Goal: Find specific page/section: Find specific page/section

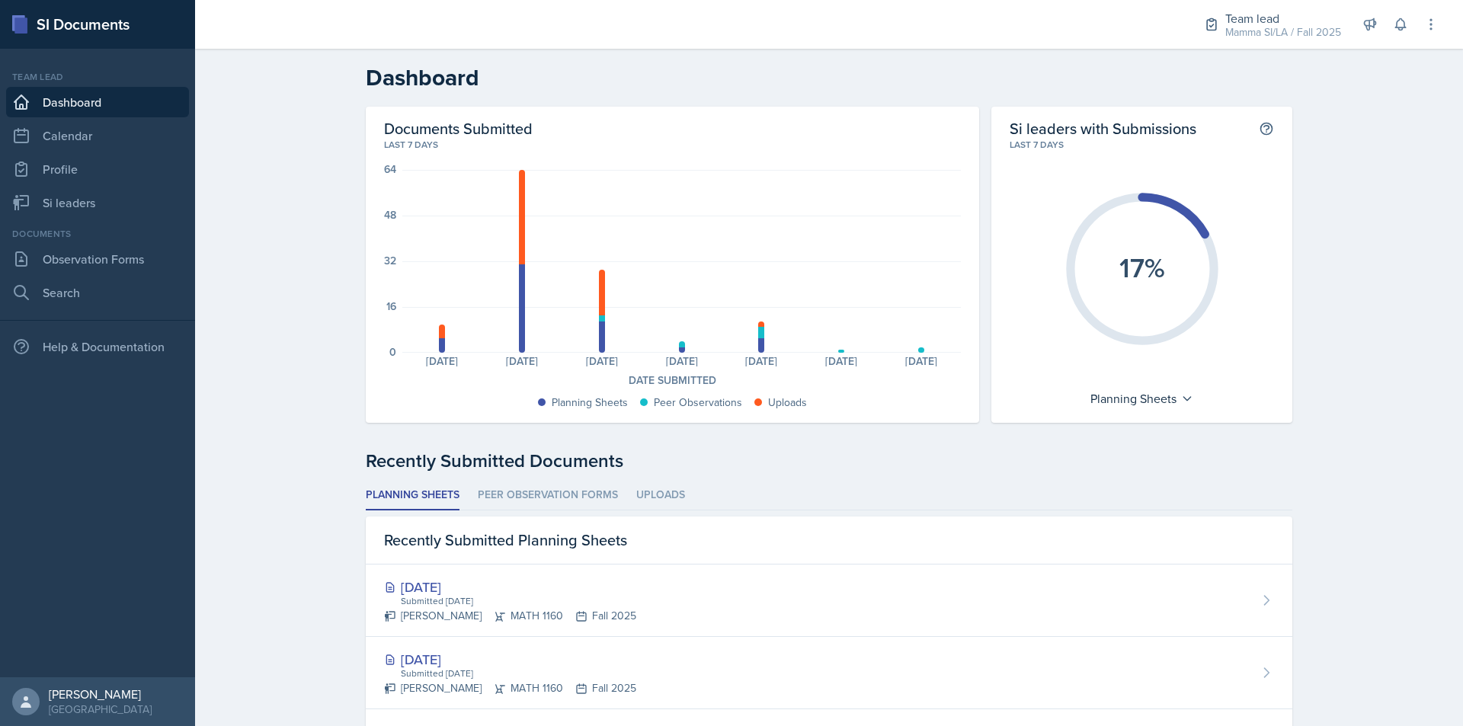
click at [545, 499] on li "Peer Observation Forms" at bounding box center [548, 496] width 140 height 30
click at [411, 500] on li "Planning Sheets" at bounding box center [413, 496] width 94 height 30
click at [144, 254] on link "Observation Forms" at bounding box center [97, 259] width 183 height 30
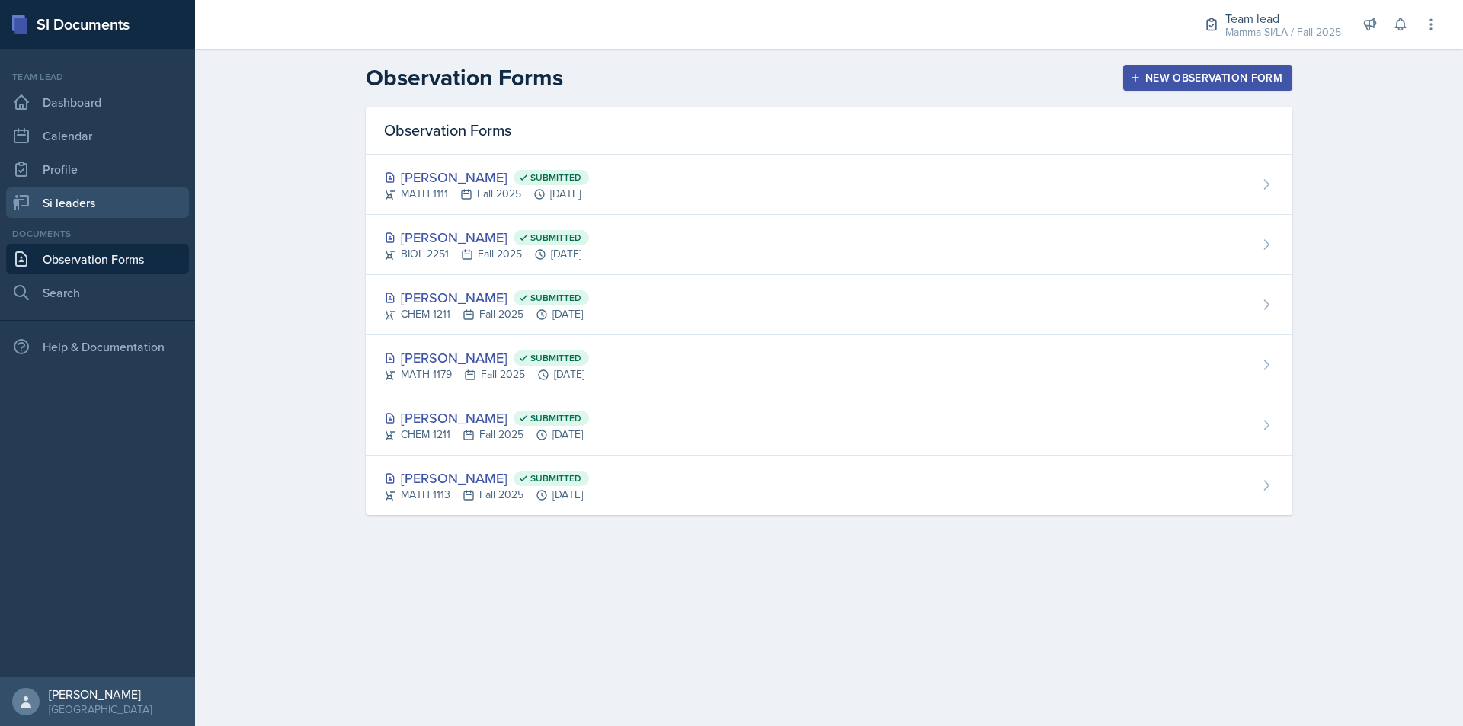
click at [101, 194] on link "Si leaders" at bounding box center [97, 202] width 183 height 30
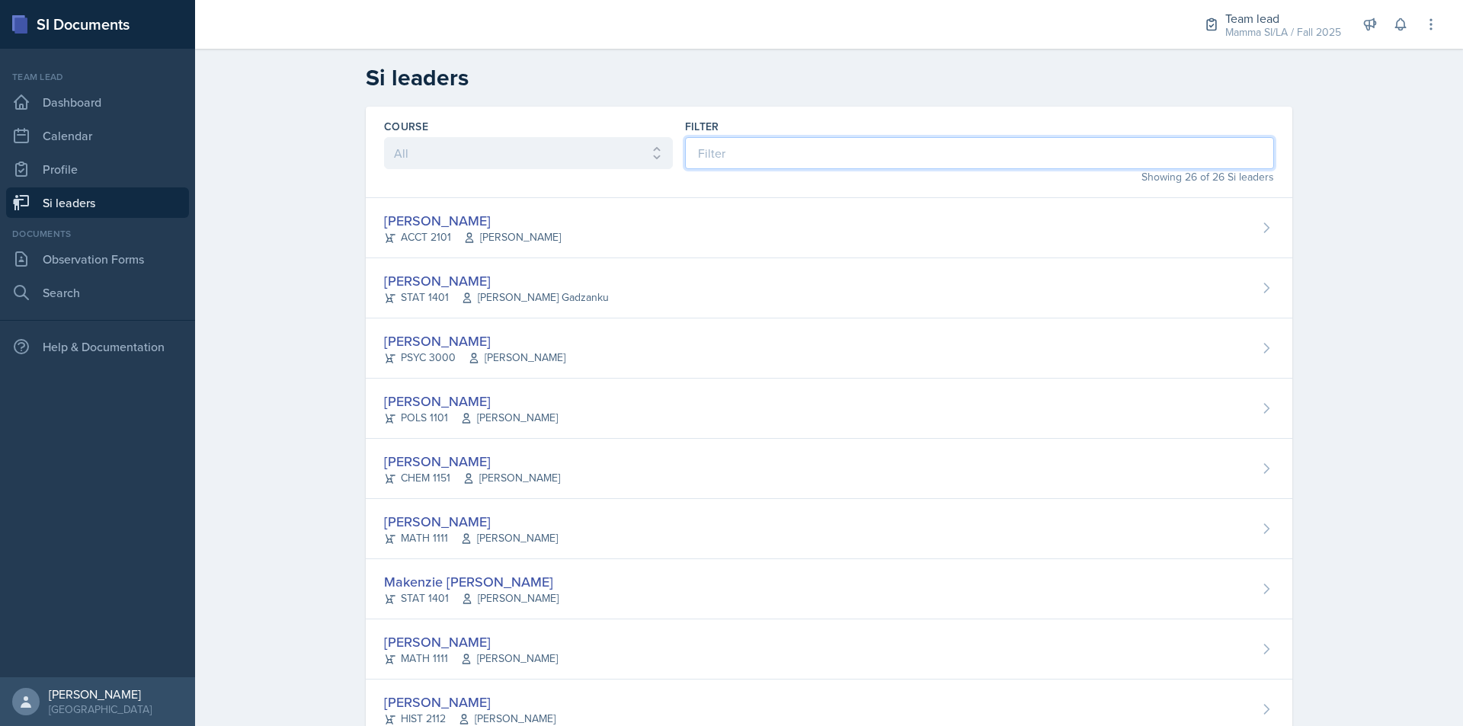
click at [737, 160] on input at bounding box center [979, 153] width 589 height 32
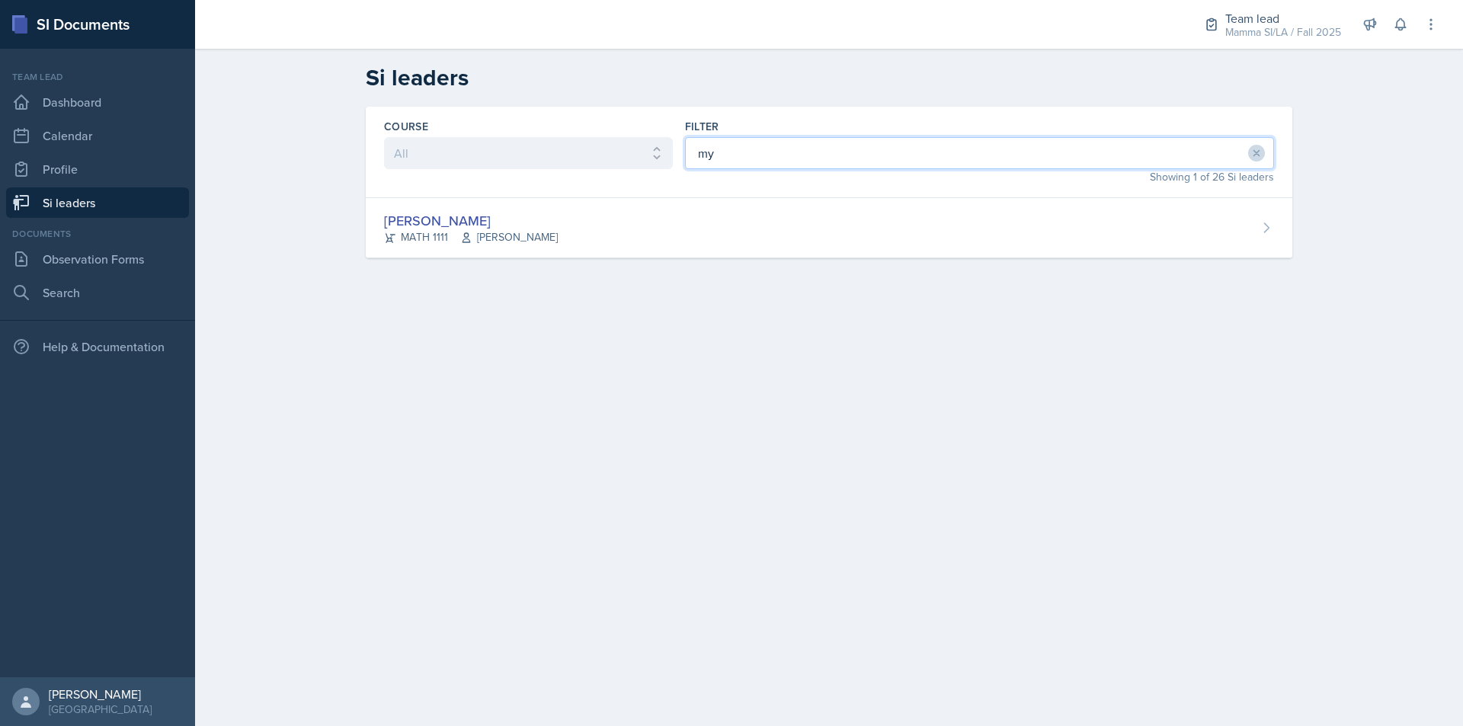
type input "my"
click at [740, 260] on div "Course All ACCT 2101 ACCT 2102 ACCT 4050 ANTH 1102 ANTH 3301 ARCH 1000 ARCH 100…" at bounding box center [828, 201] width 975 height 188
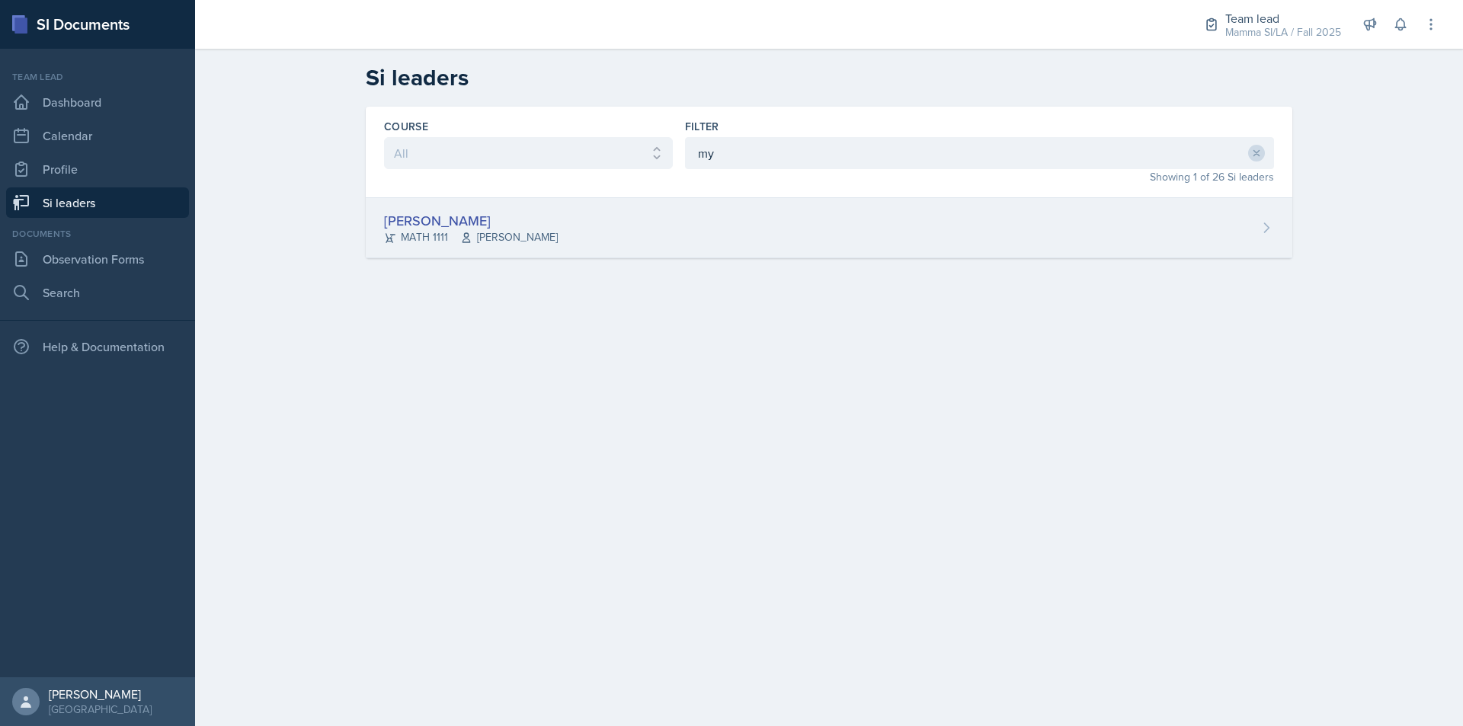
click at [741, 251] on div "[PERSON_NAME] MATH 1111 [PERSON_NAME]" at bounding box center [829, 228] width 926 height 60
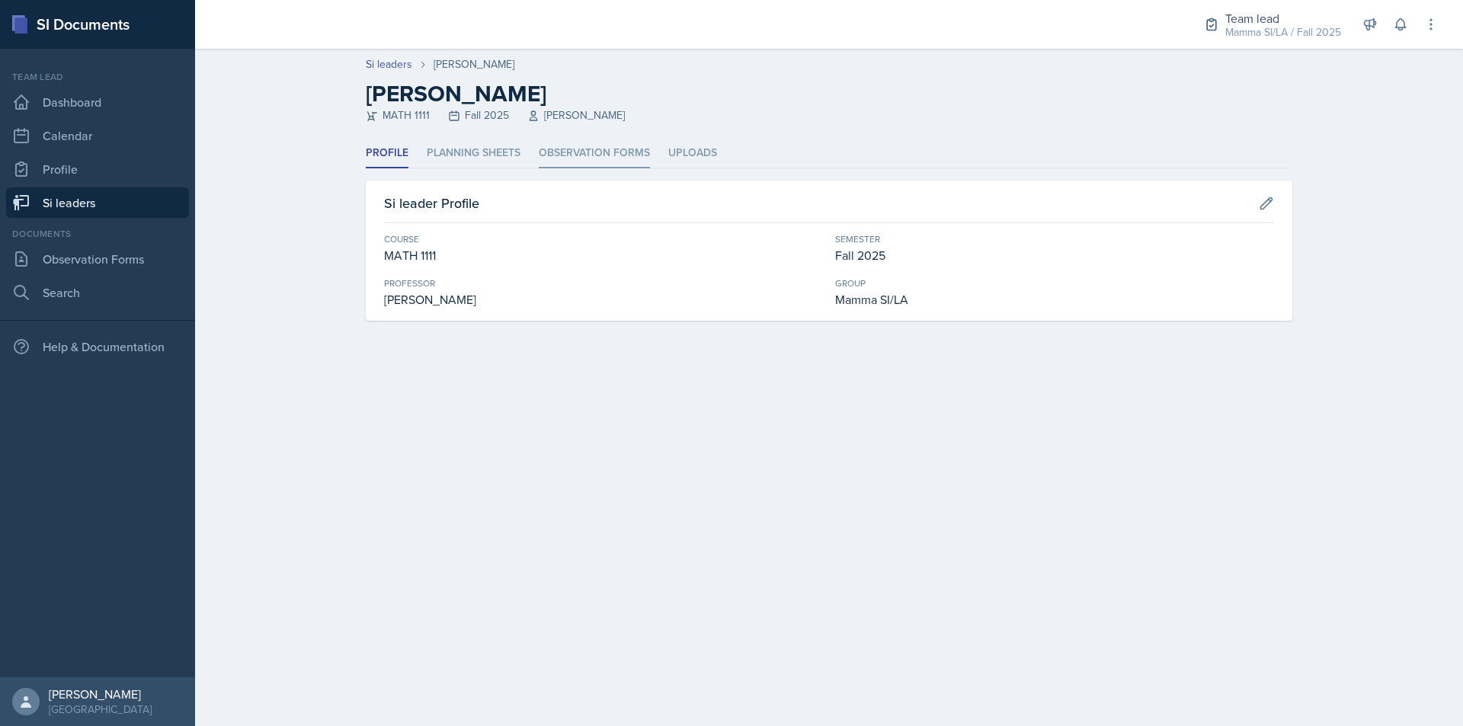
click at [616, 167] on li "Observation Forms" at bounding box center [594, 154] width 111 height 30
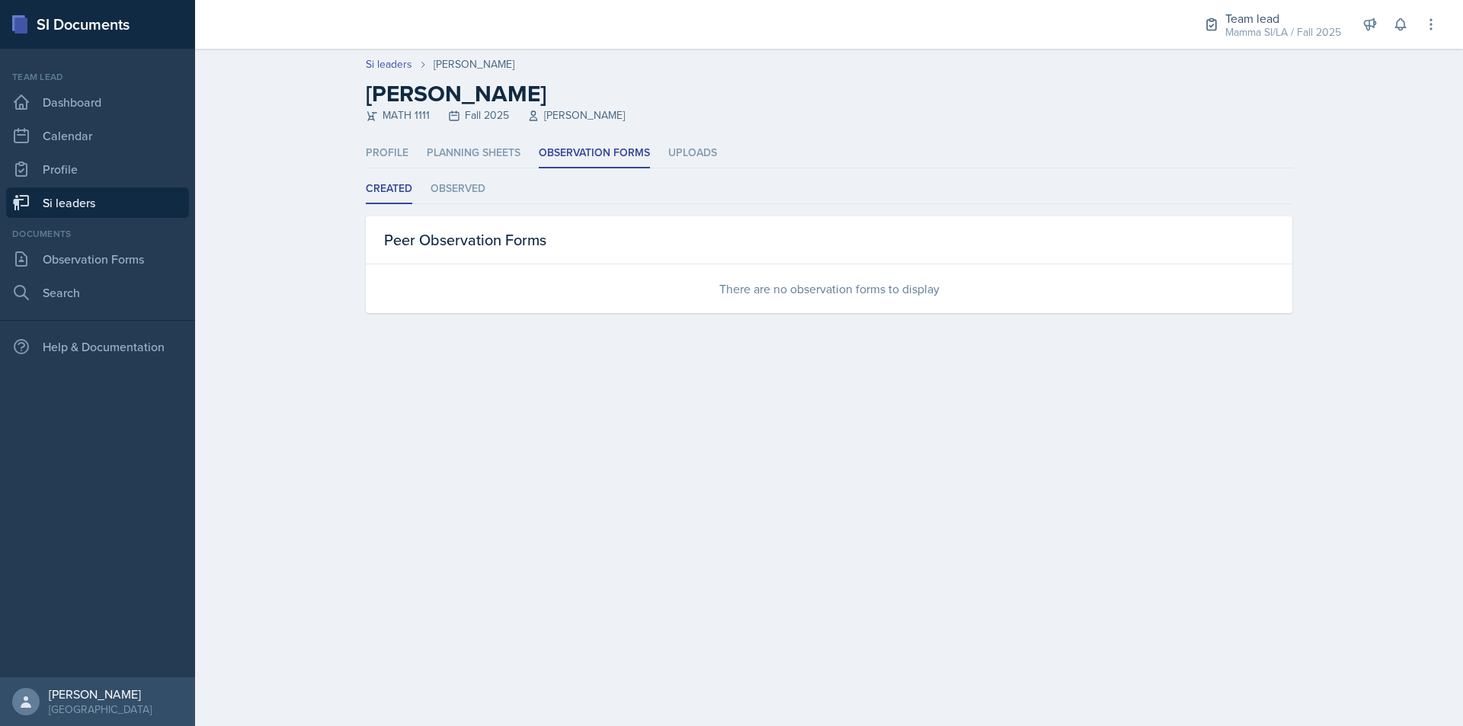
click at [101, 197] on link "Si leaders" at bounding box center [97, 202] width 183 height 30
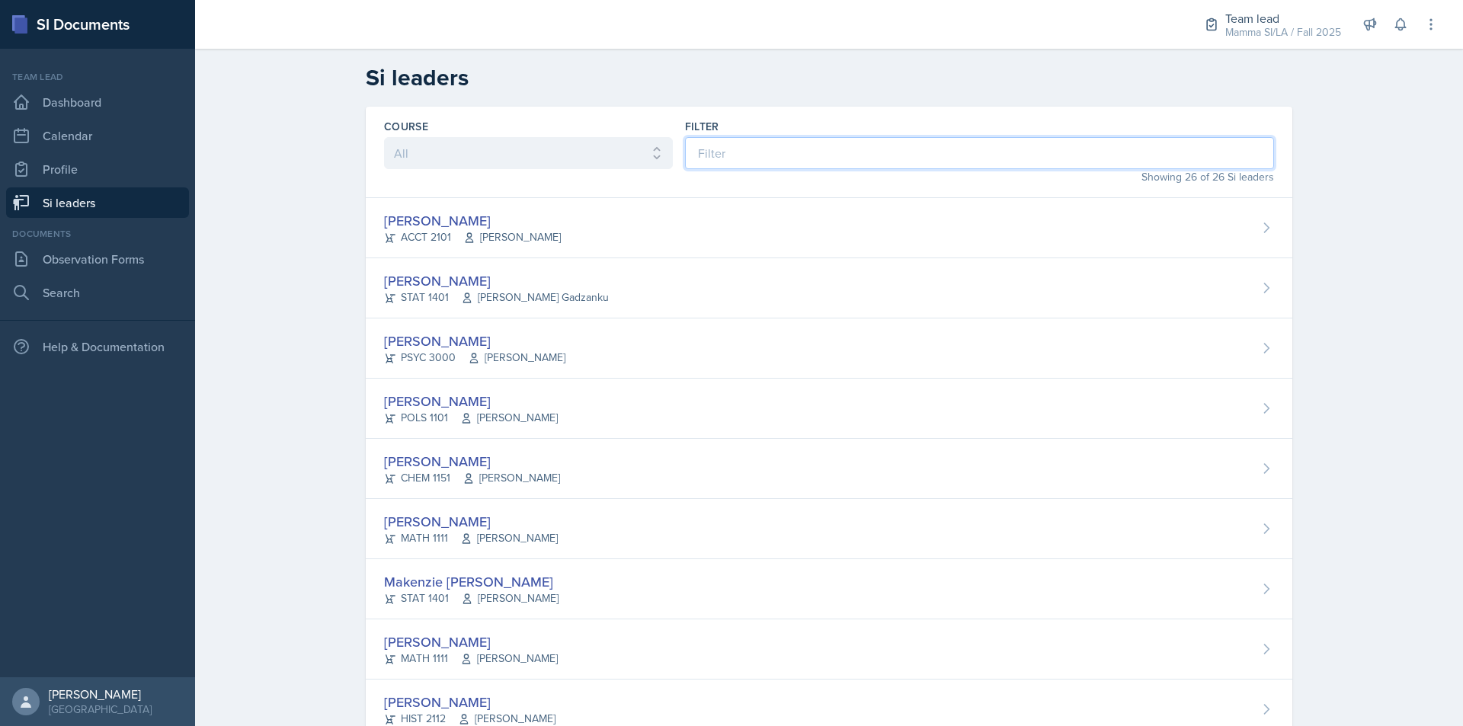
click at [731, 162] on input at bounding box center [979, 153] width 589 height 32
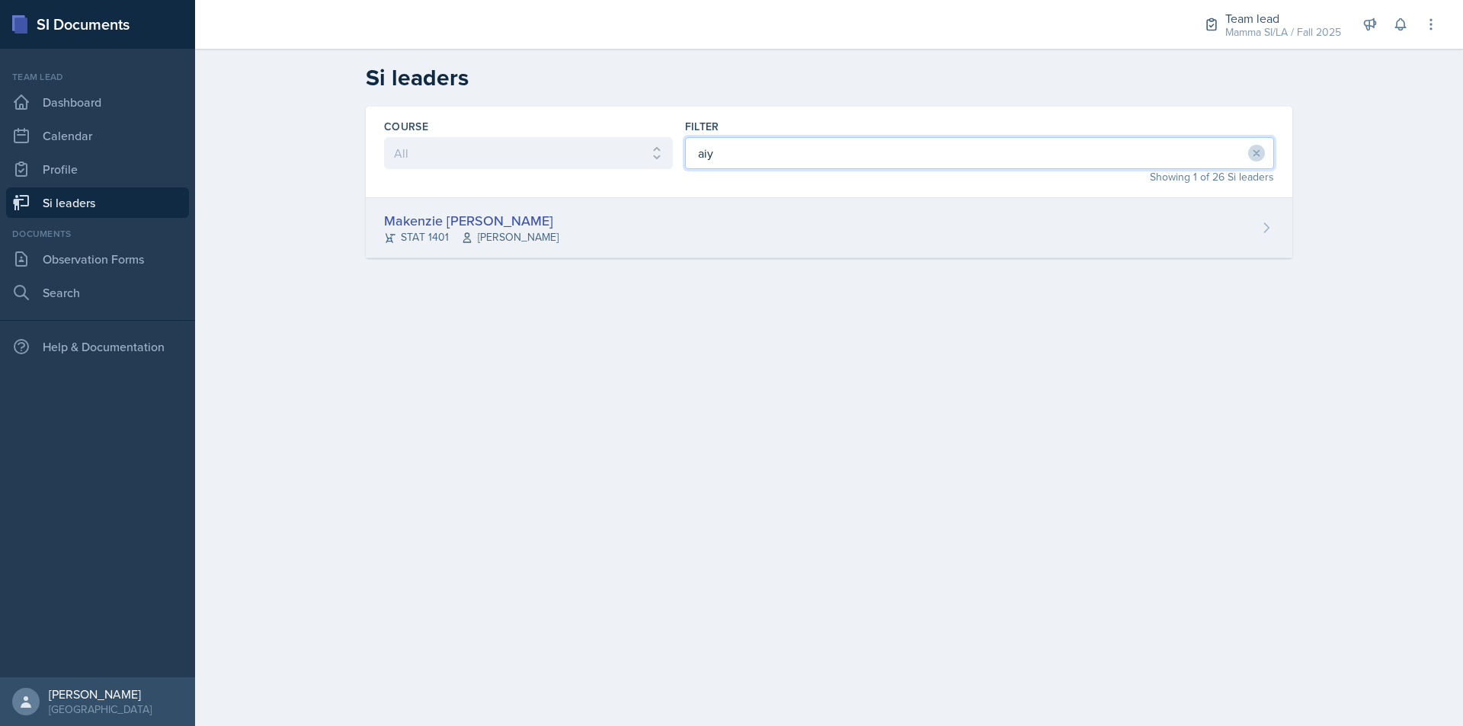
type input "aiy"
click at [740, 216] on div "Makenzie [PERSON_NAME] STAT 1401 [PERSON_NAME]" at bounding box center [829, 228] width 926 height 60
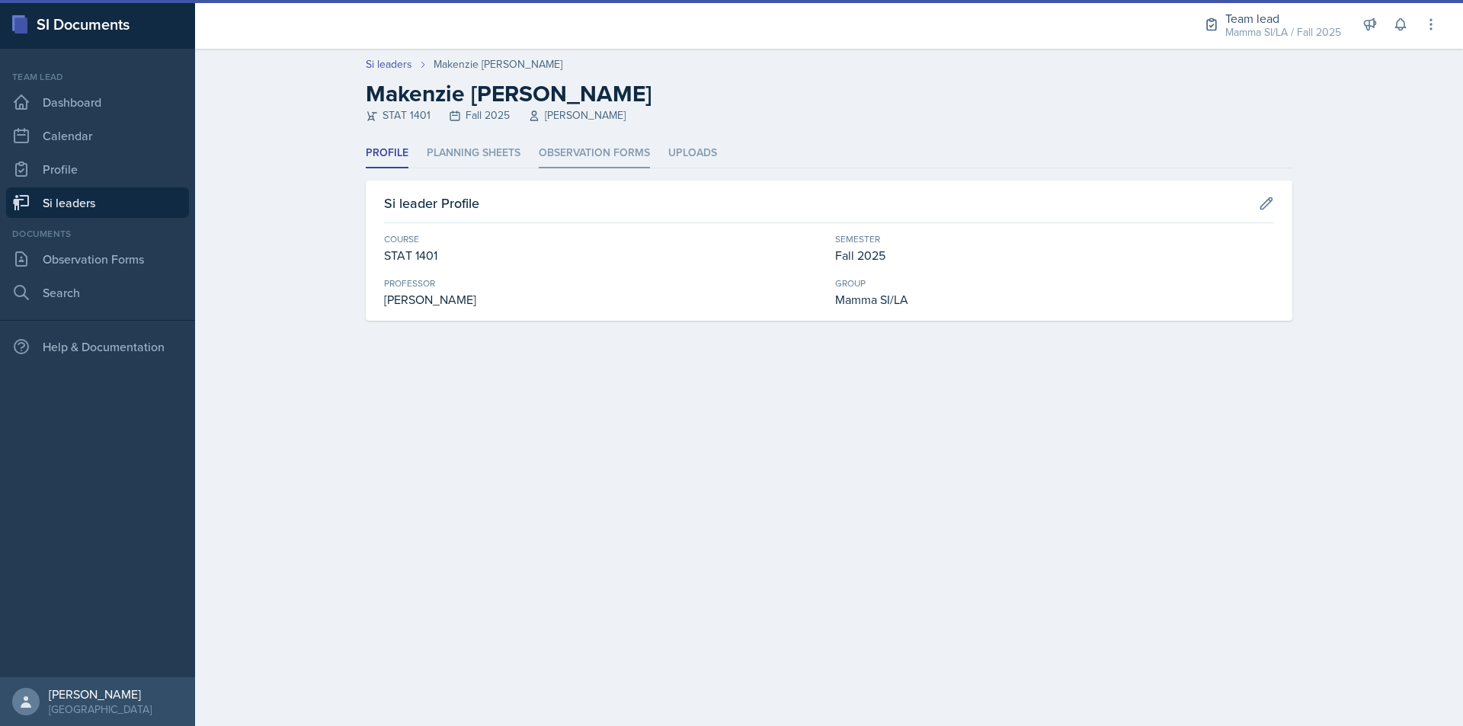
click at [600, 145] on li "Observation Forms" at bounding box center [594, 154] width 111 height 30
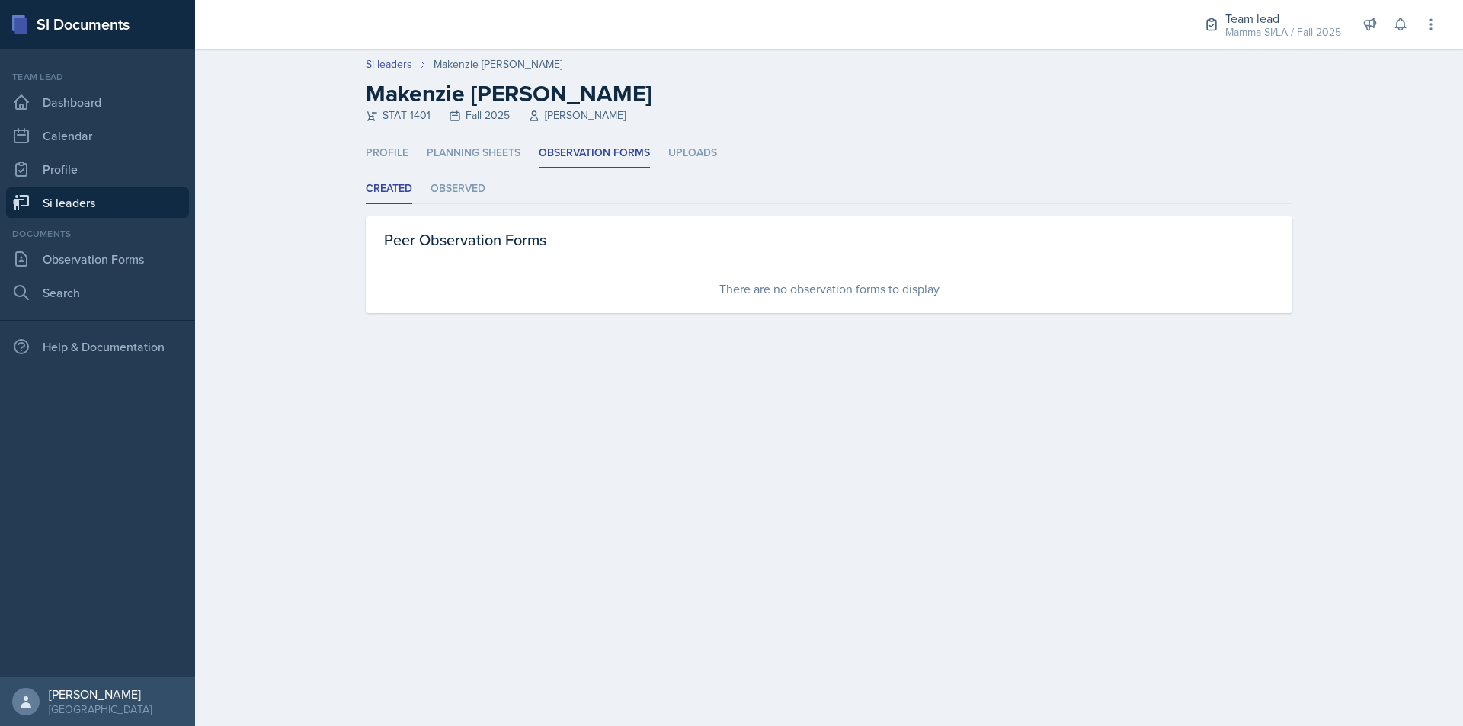
click at [126, 206] on link "Si leaders" at bounding box center [97, 202] width 183 height 30
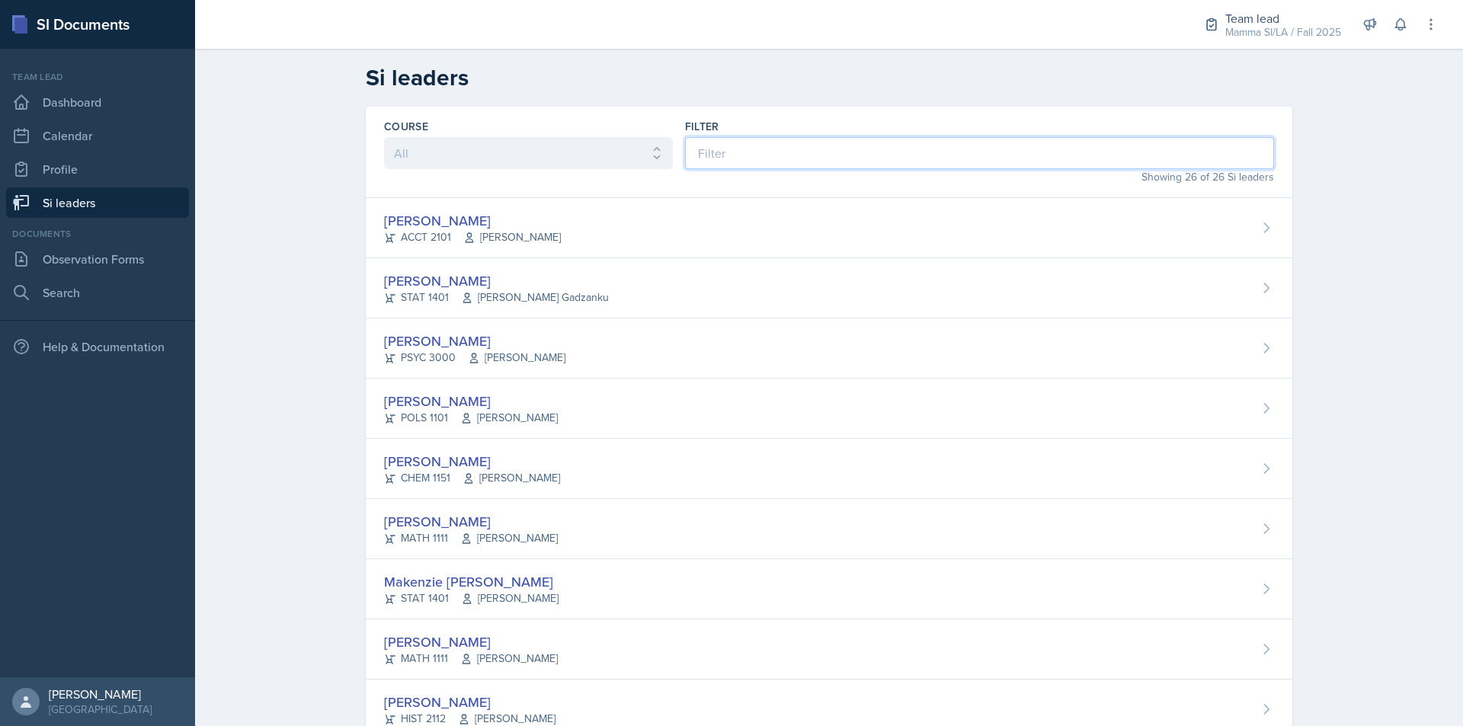
click at [759, 165] on input at bounding box center [979, 153] width 589 height 32
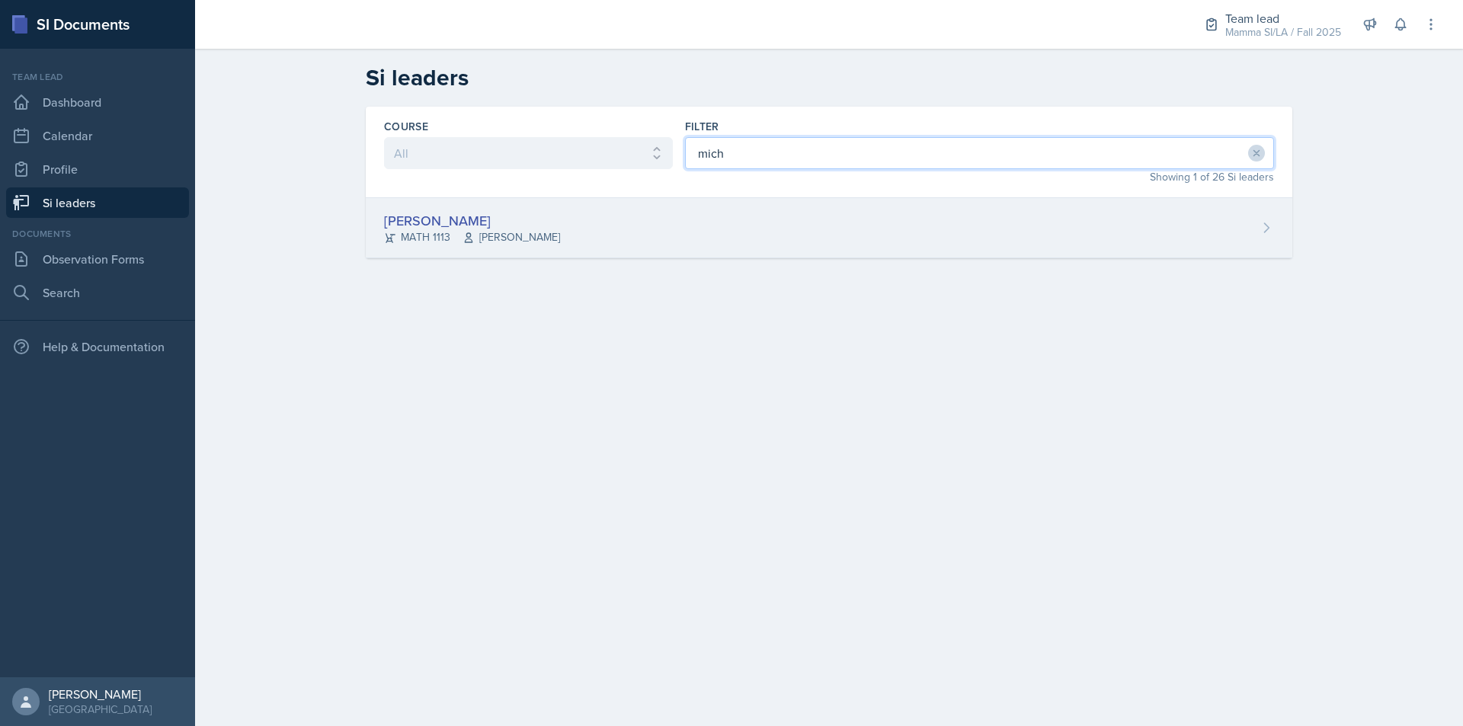
type input "mich"
click at [797, 232] on div "[PERSON_NAME] MATH 1113 [PERSON_NAME]" at bounding box center [829, 228] width 926 height 60
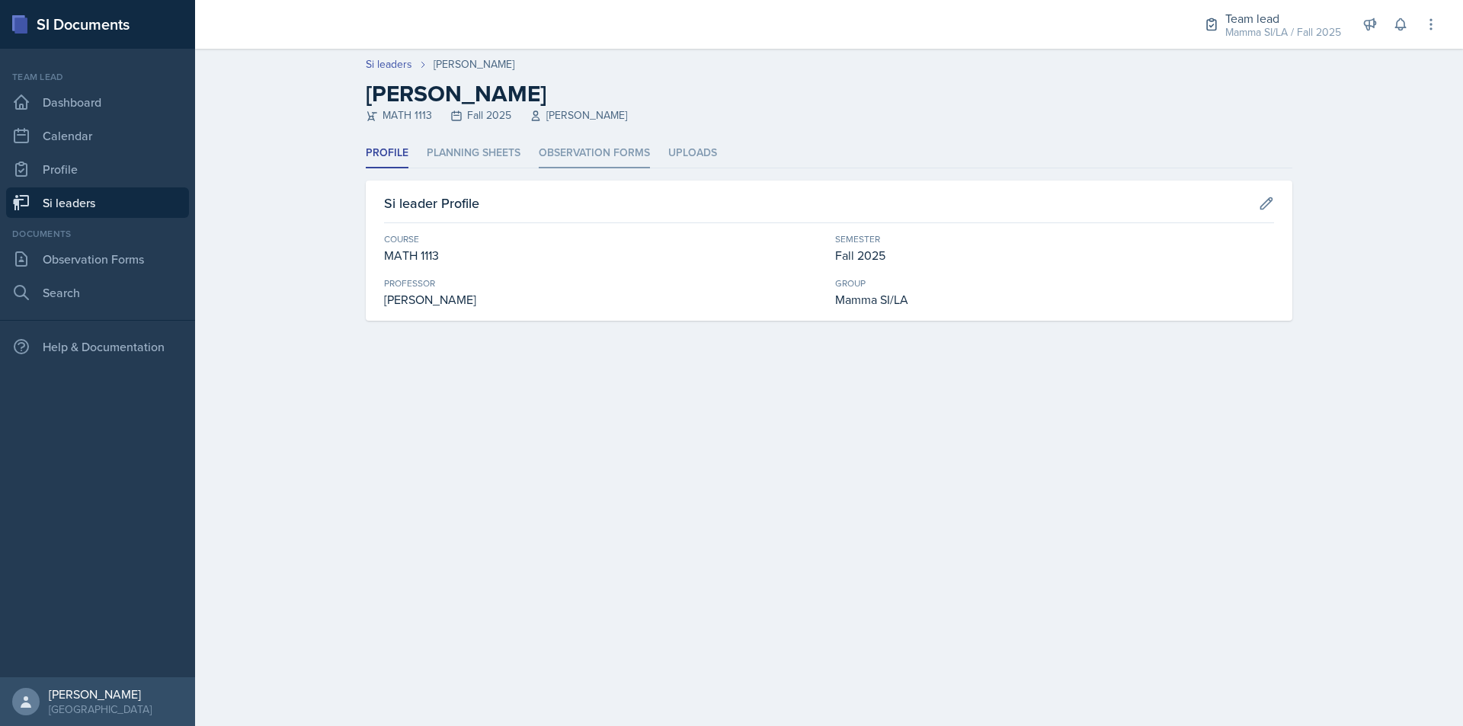
click at [611, 145] on li "Observation Forms" at bounding box center [594, 154] width 111 height 30
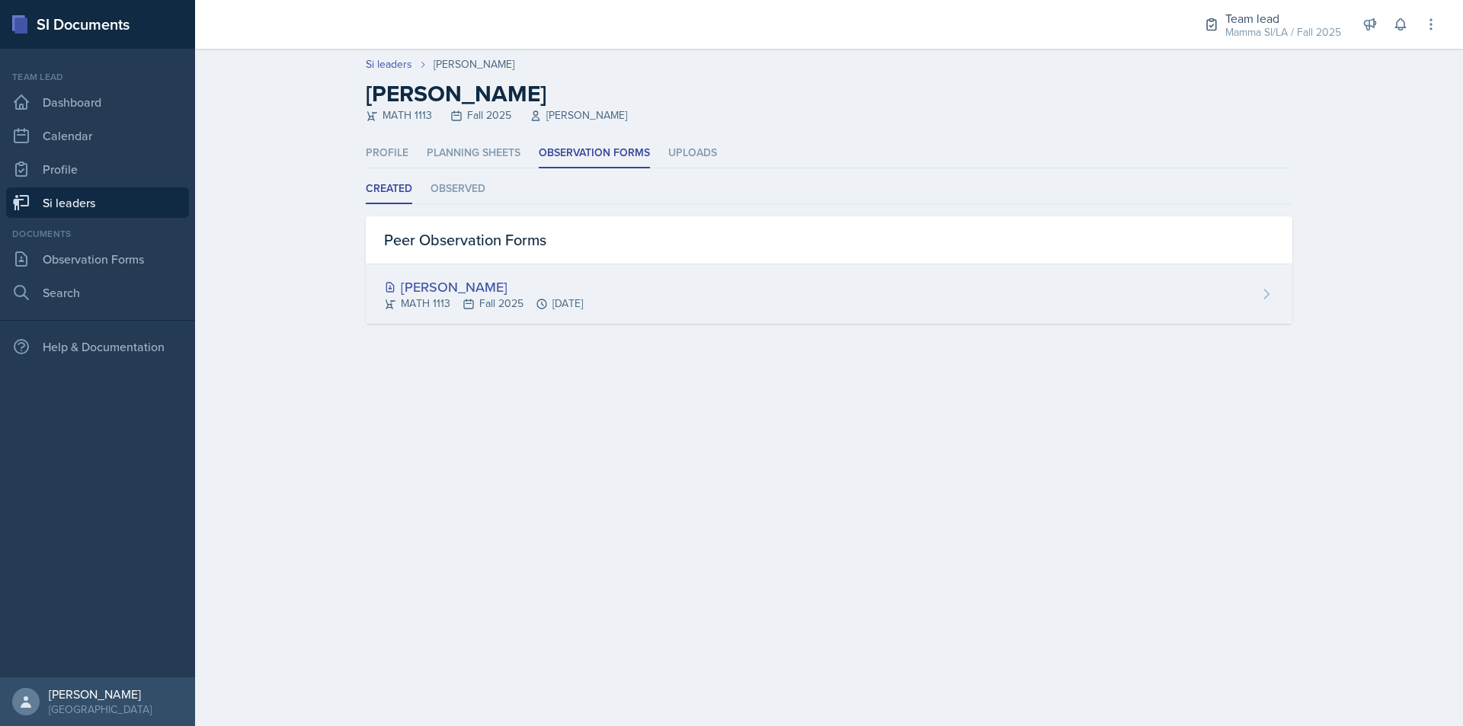
click at [718, 283] on div "[PERSON_NAME] MATH 1113 Fall 2025 [DATE]" at bounding box center [829, 293] width 926 height 59
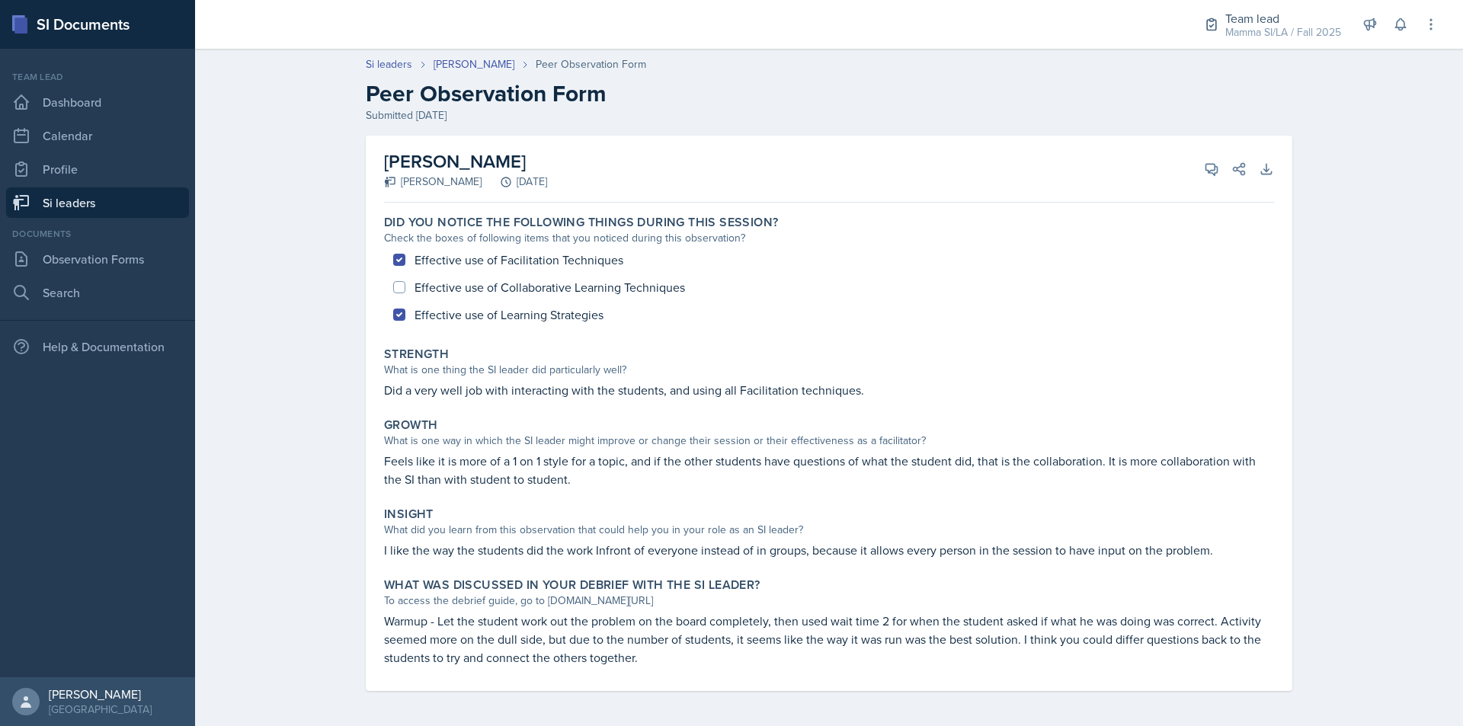
drag, startPoint x: 633, startPoint y: 474, endPoint x: 664, endPoint y: 475, distance: 31.2
click at [664, 475] on p "Feels like it is more of a 1 on 1 style for a topic, and if the other students …" at bounding box center [829, 470] width 890 height 37
drag, startPoint x: 625, startPoint y: 501, endPoint x: 690, endPoint y: 501, distance: 64.8
click at [688, 501] on div "Insight What did you learn from this observation that could help you in your ro…" at bounding box center [829, 532] width 902 height 65
drag, startPoint x: 789, startPoint y: 486, endPoint x: 929, endPoint y: 487, distance: 140.2
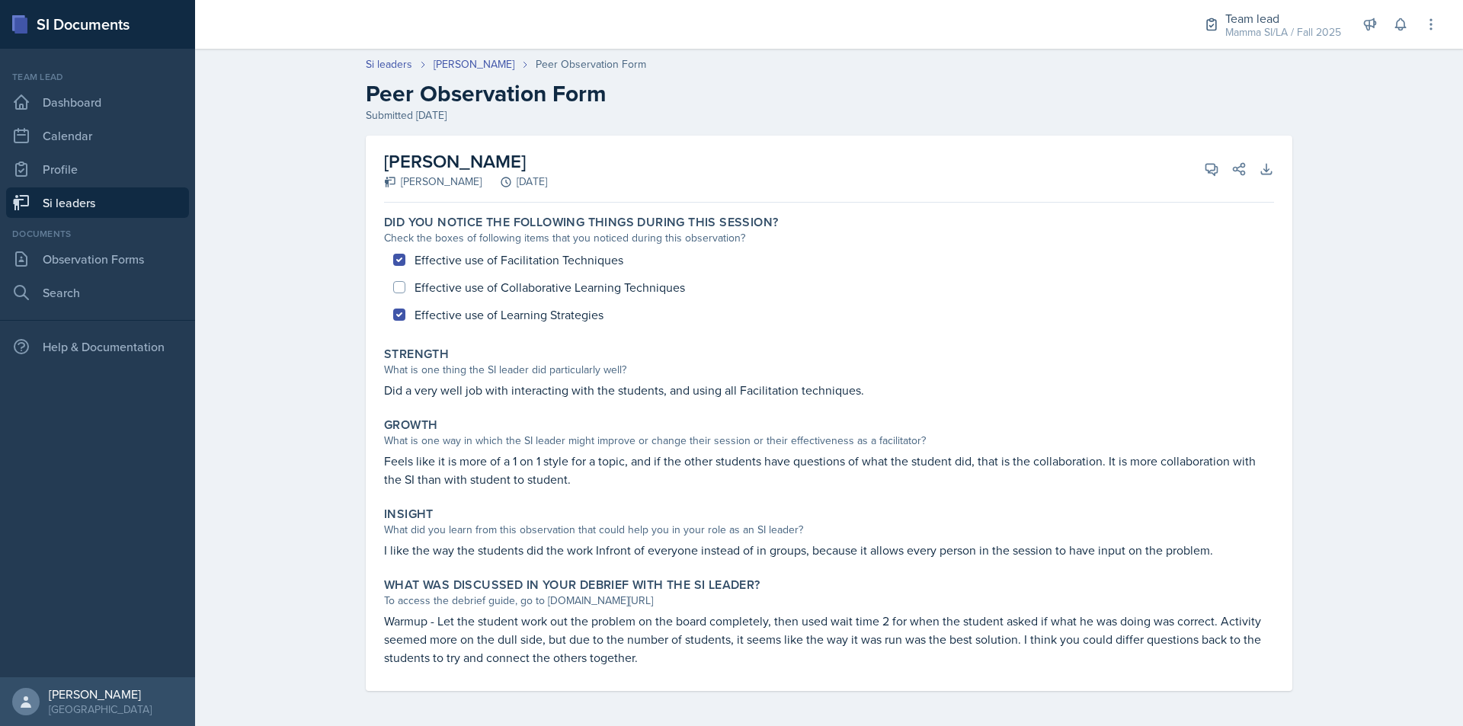
click at [921, 487] on p "Feels like it is more of a 1 on 1 style for a topic, and if the other students …" at bounding box center [829, 470] width 890 height 37
click at [126, 214] on link "Si leaders" at bounding box center [97, 202] width 183 height 30
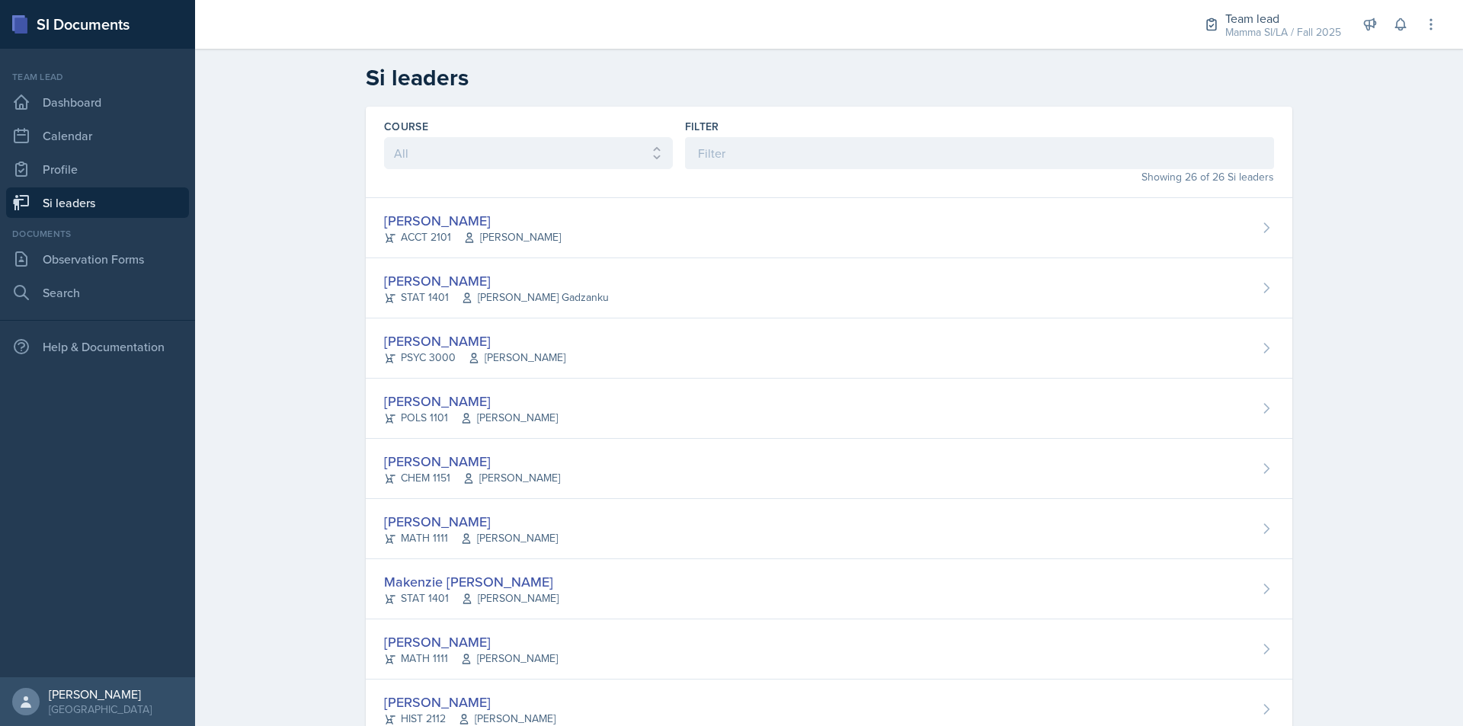
click at [929, 175] on div "Showing 26 of 26 Si leaders" at bounding box center [979, 177] width 589 height 16
click at [913, 153] on input at bounding box center [979, 153] width 589 height 32
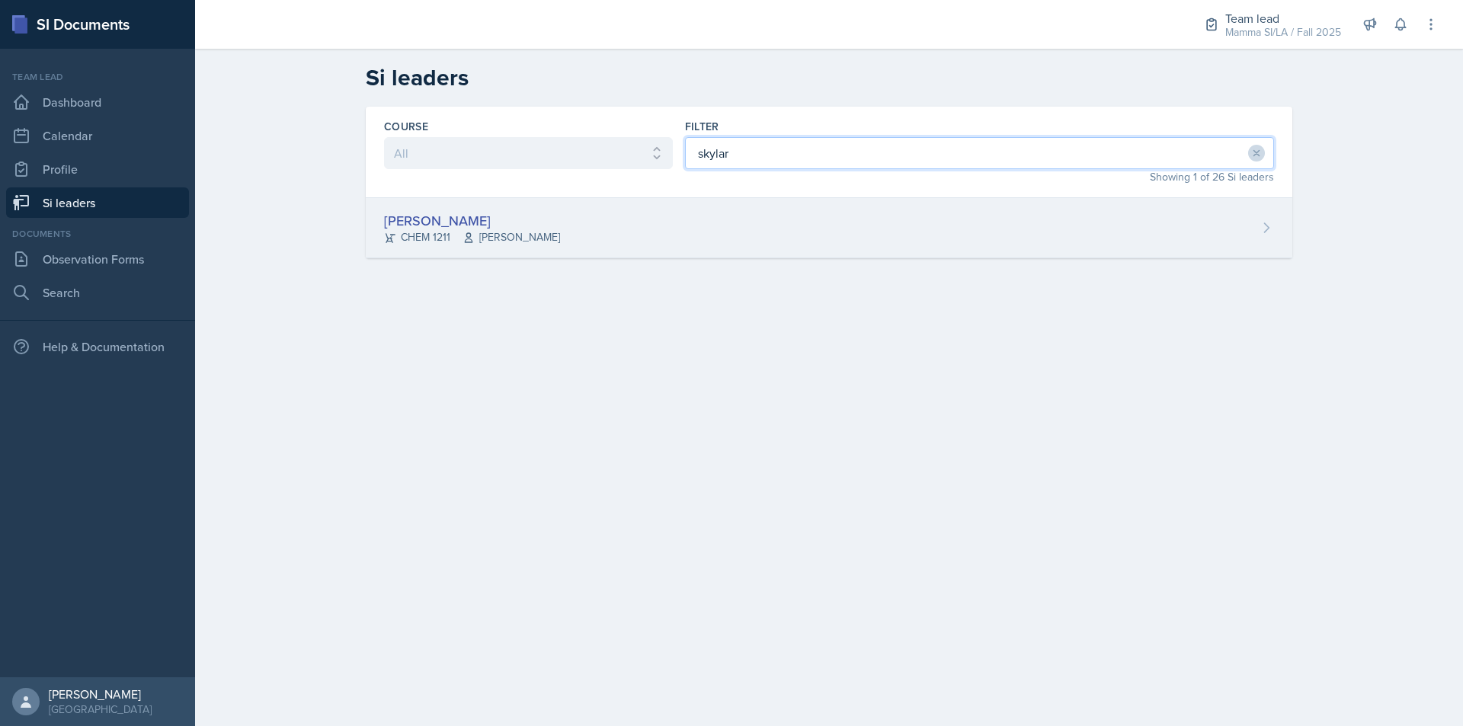
type input "skylar"
click at [724, 248] on div "[PERSON_NAME] CHEM 1211 [PERSON_NAME]" at bounding box center [829, 228] width 926 height 60
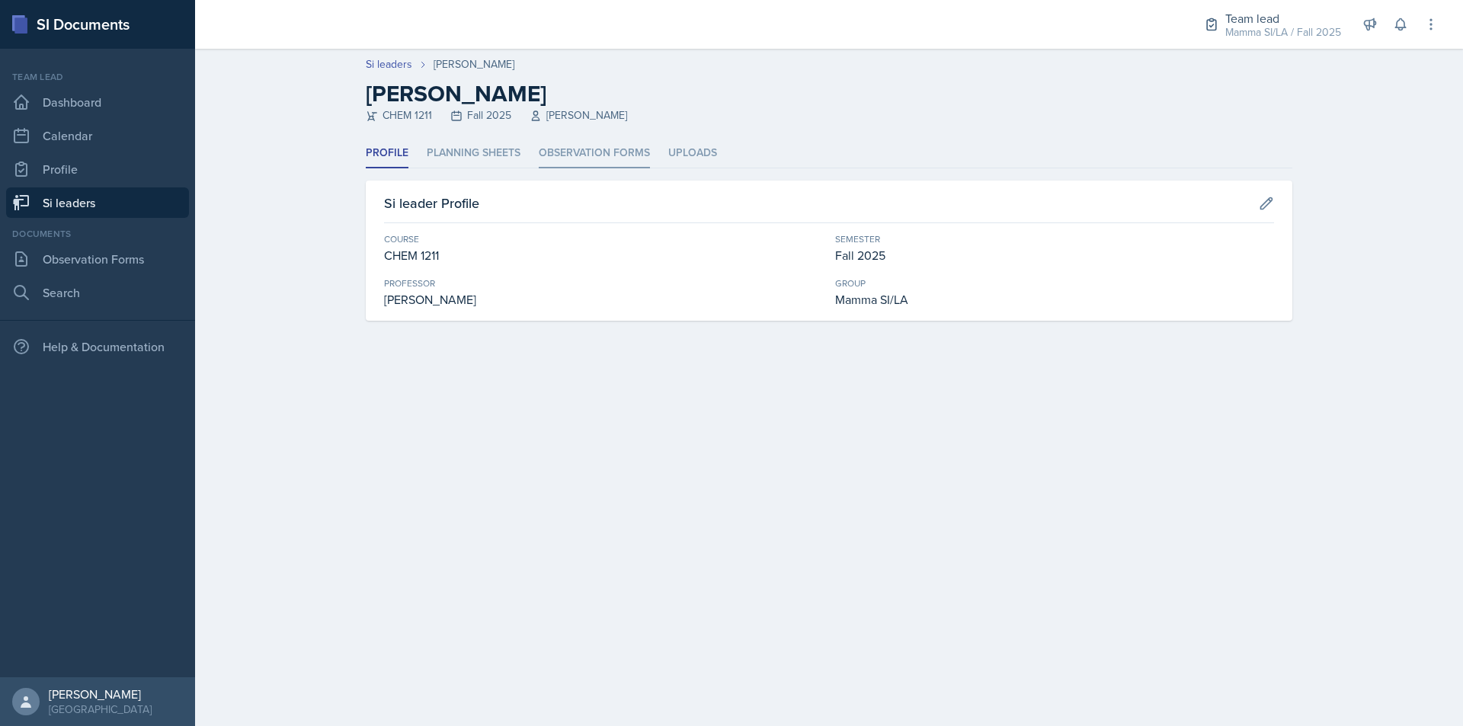
click at [609, 157] on li "Observation Forms" at bounding box center [594, 154] width 111 height 30
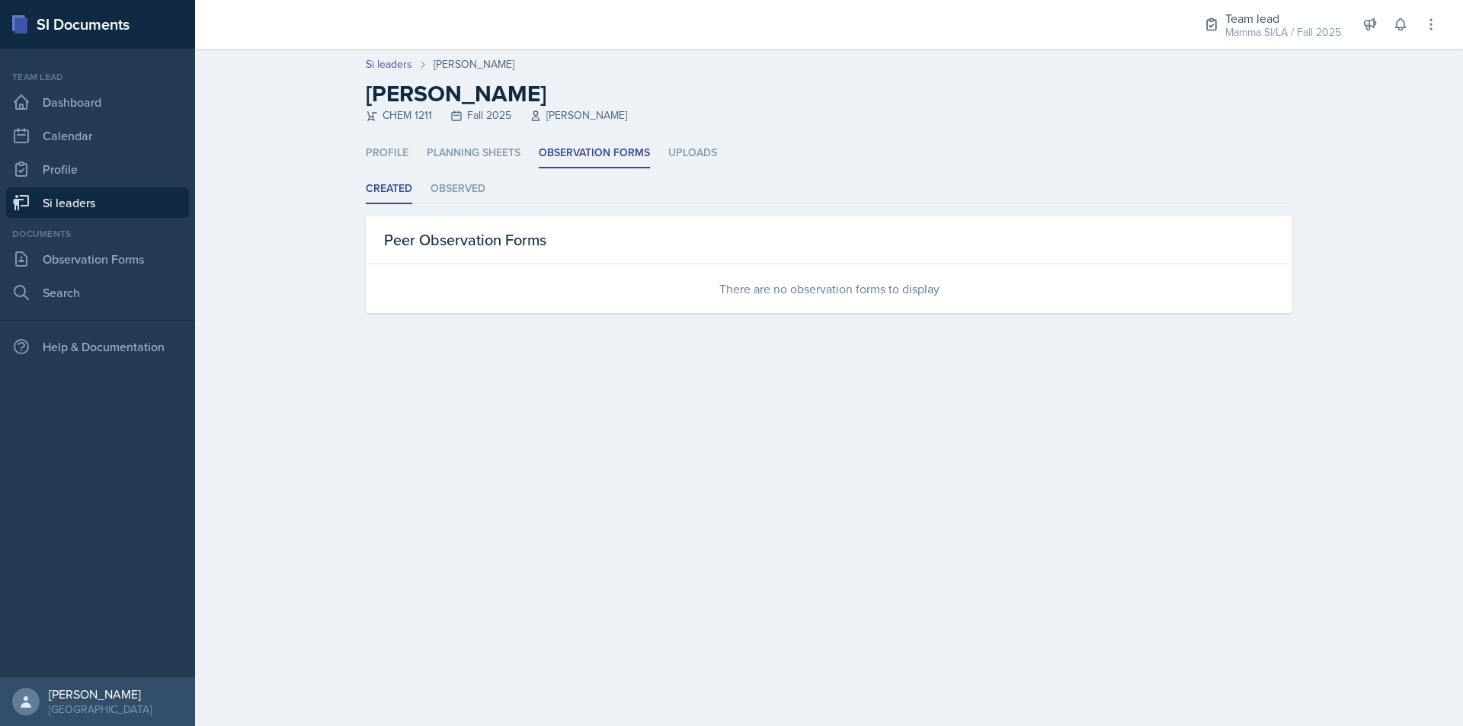
click at [110, 201] on link "Si leaders" at bounding box center [97, 202] width 183 height 30
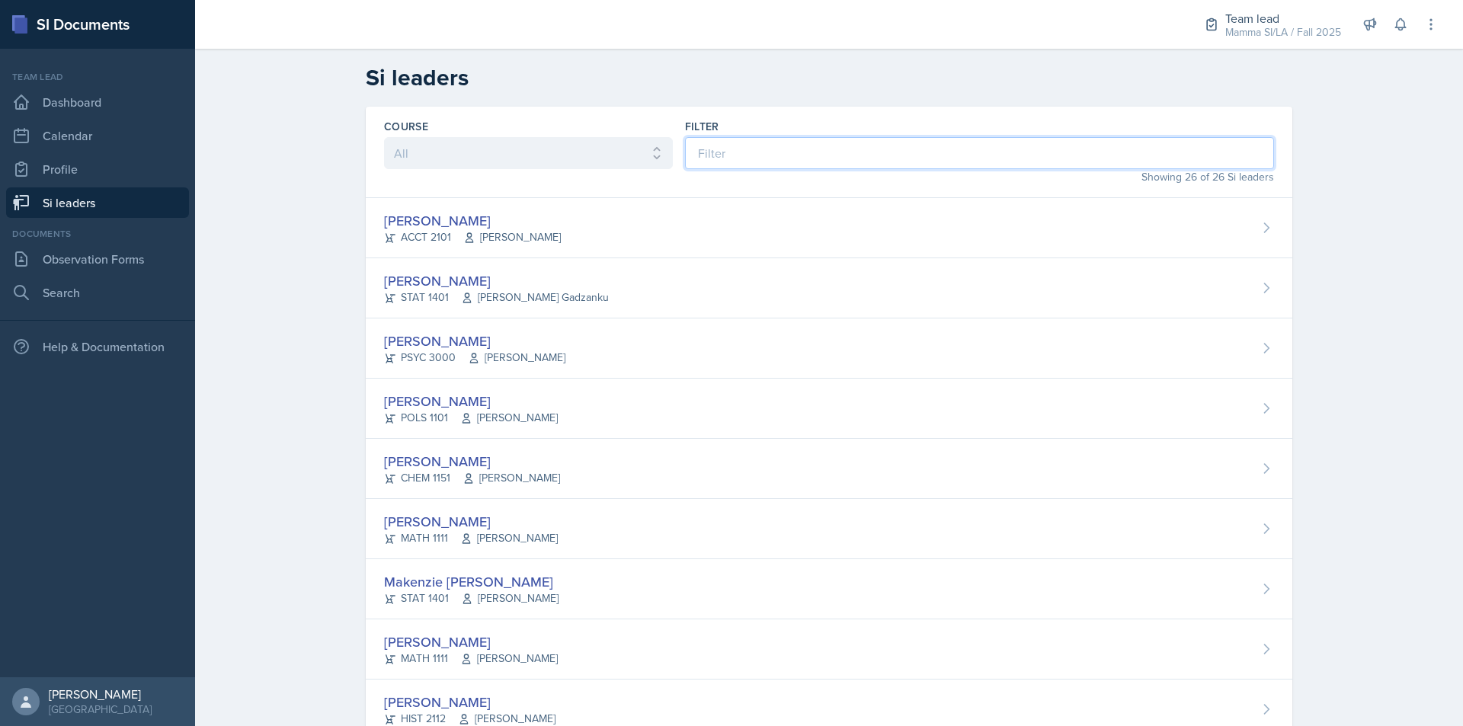
click at [878, 154] on input at bounding box center [979, 153] width 589 height 32
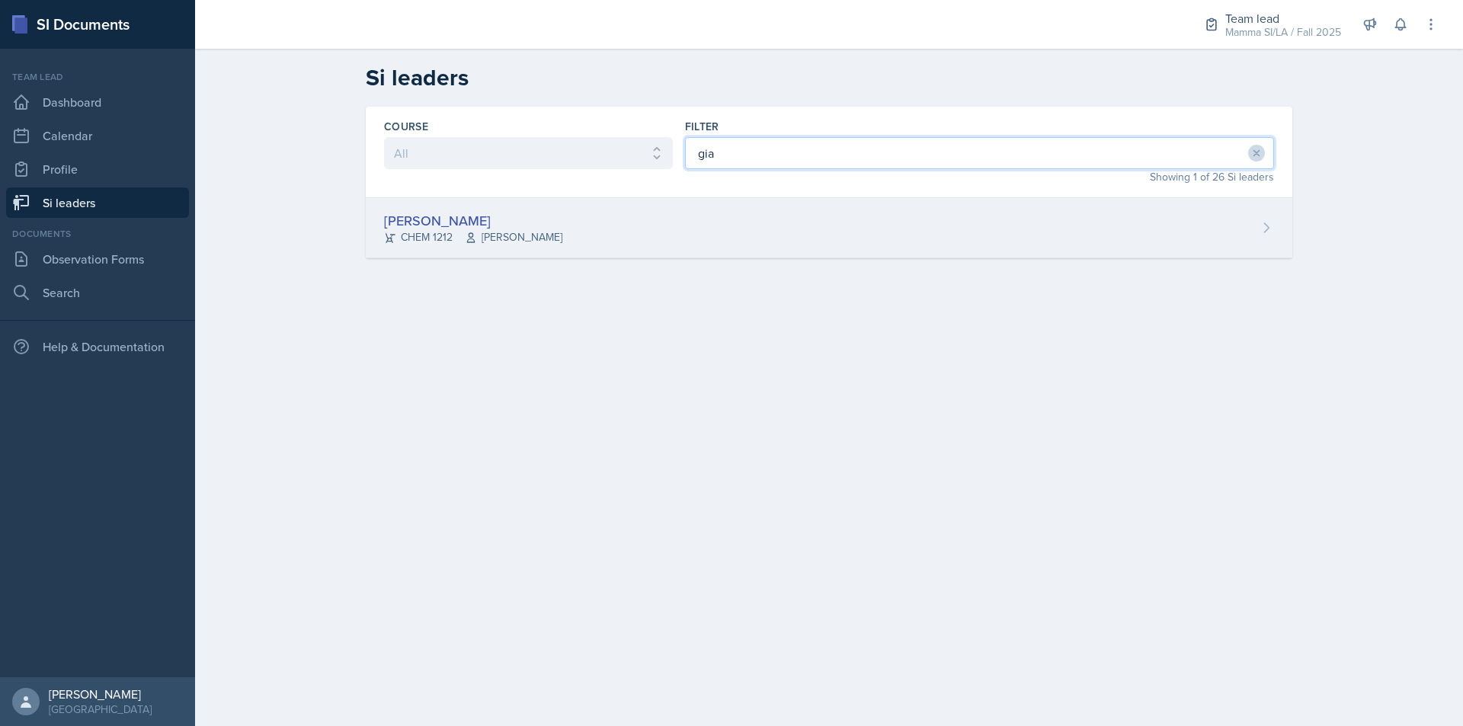
type input "gia"
click at [846, 243] on div "[PERSON_NAME] CHEM 1212 [PERSON_NAME]" at bounding box center [829, 228] width 926 height 60
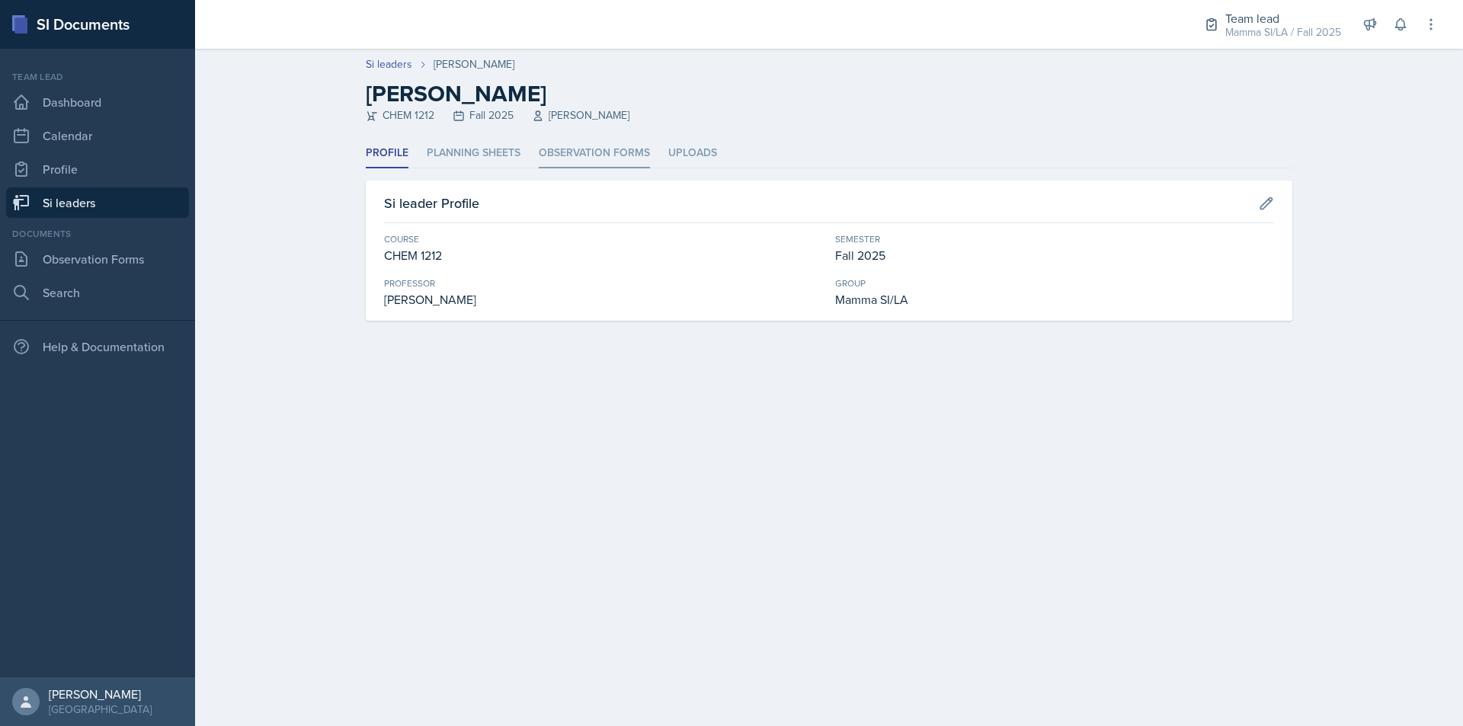
click at [606, 152] on li "Observation Forms" at bounding box center [594, 154] width 111 height 30
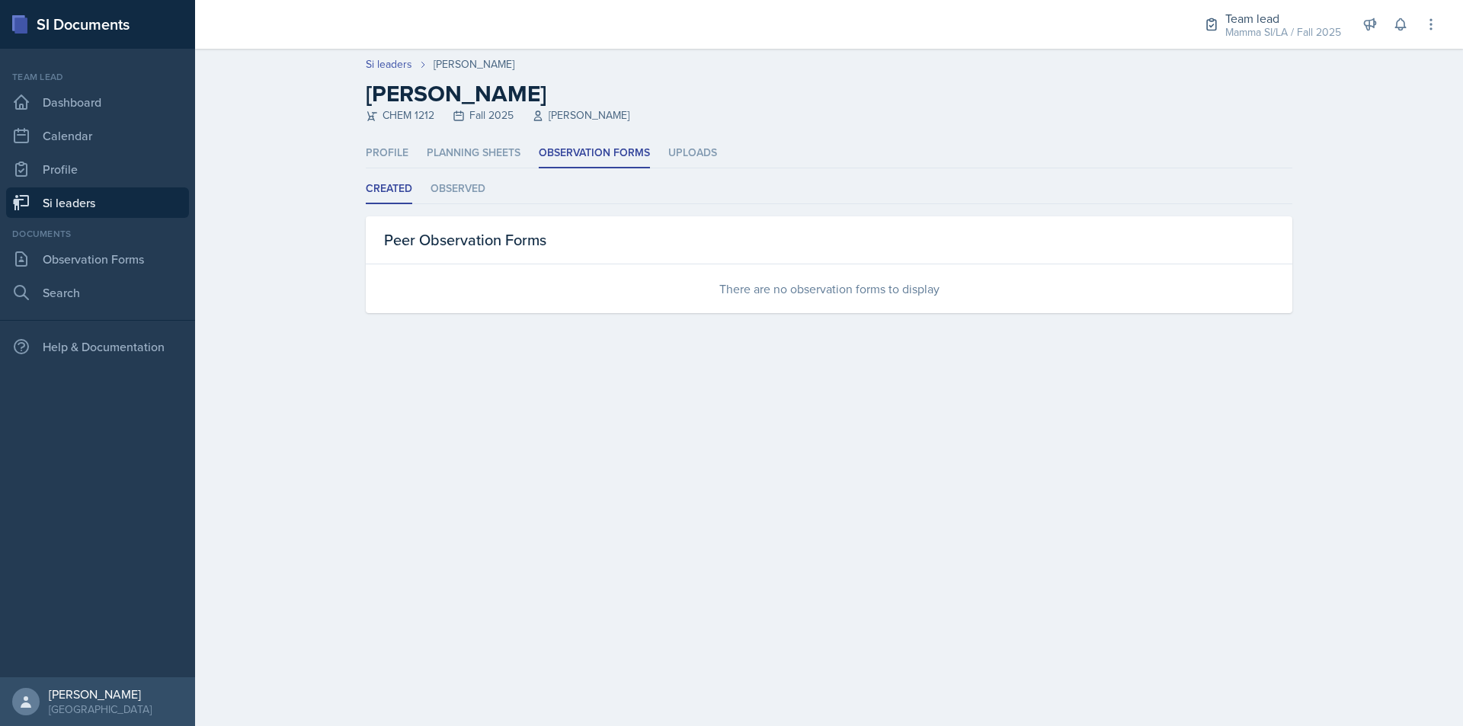
click at [129, 198] on link "Si leaders" at bounding box center [97, 202] width 183 height 30
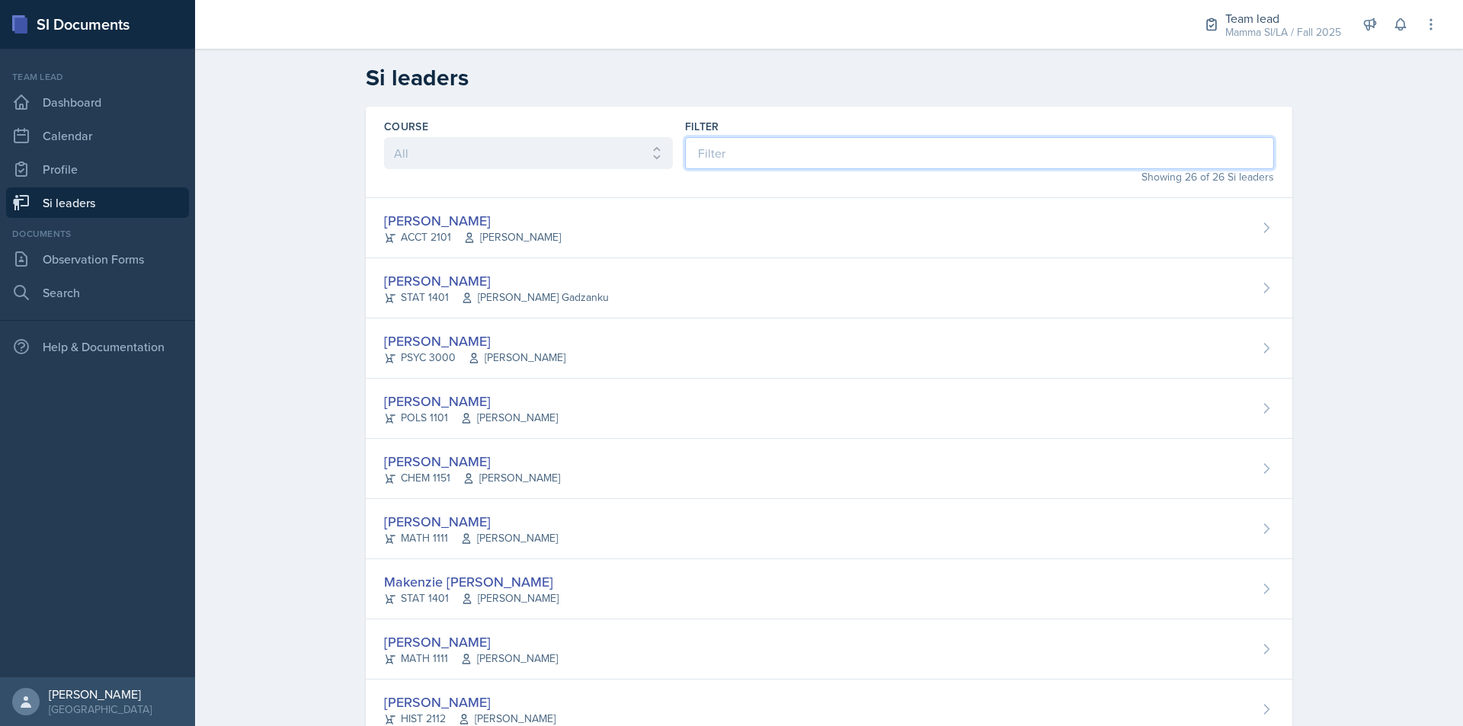
click at [822, 145] on input at bounding box center [979, 153] width 589 height 32
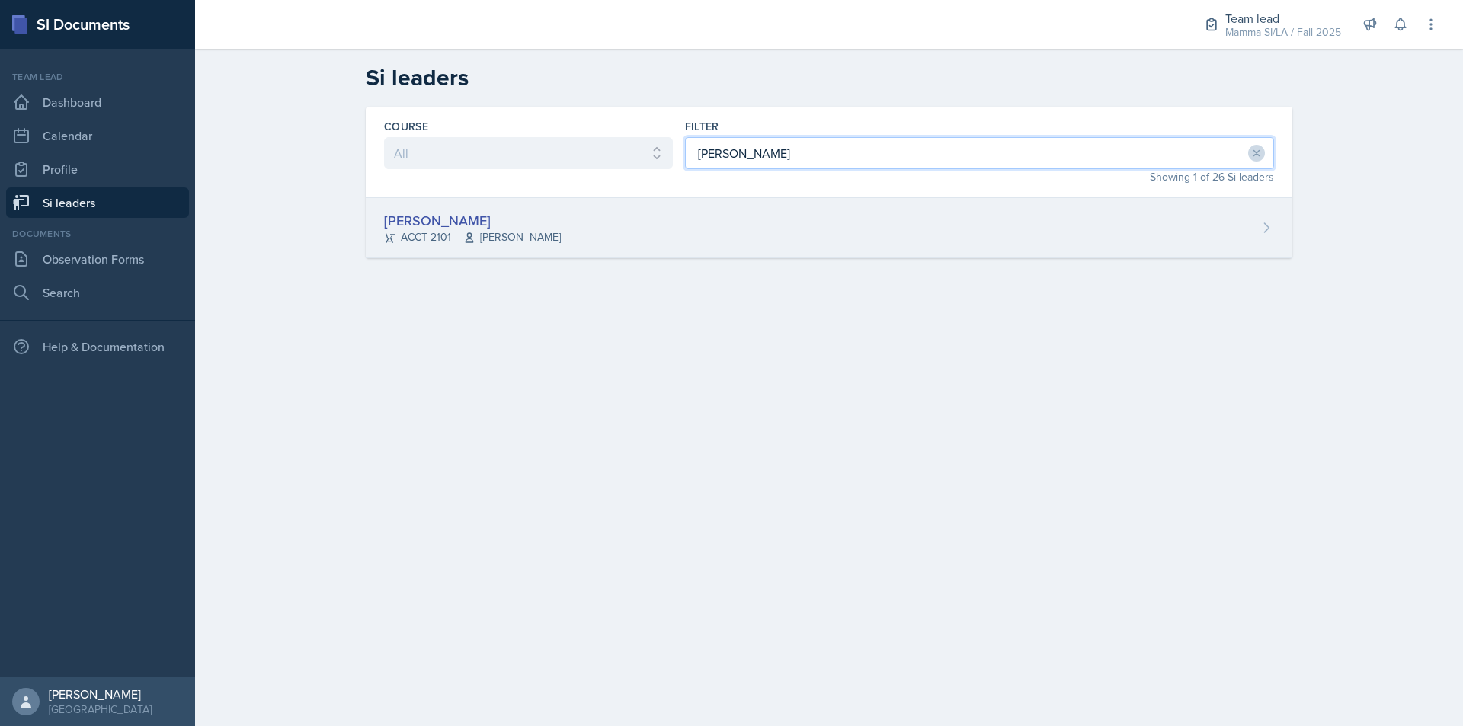
type input "[PERSON_NAME]"
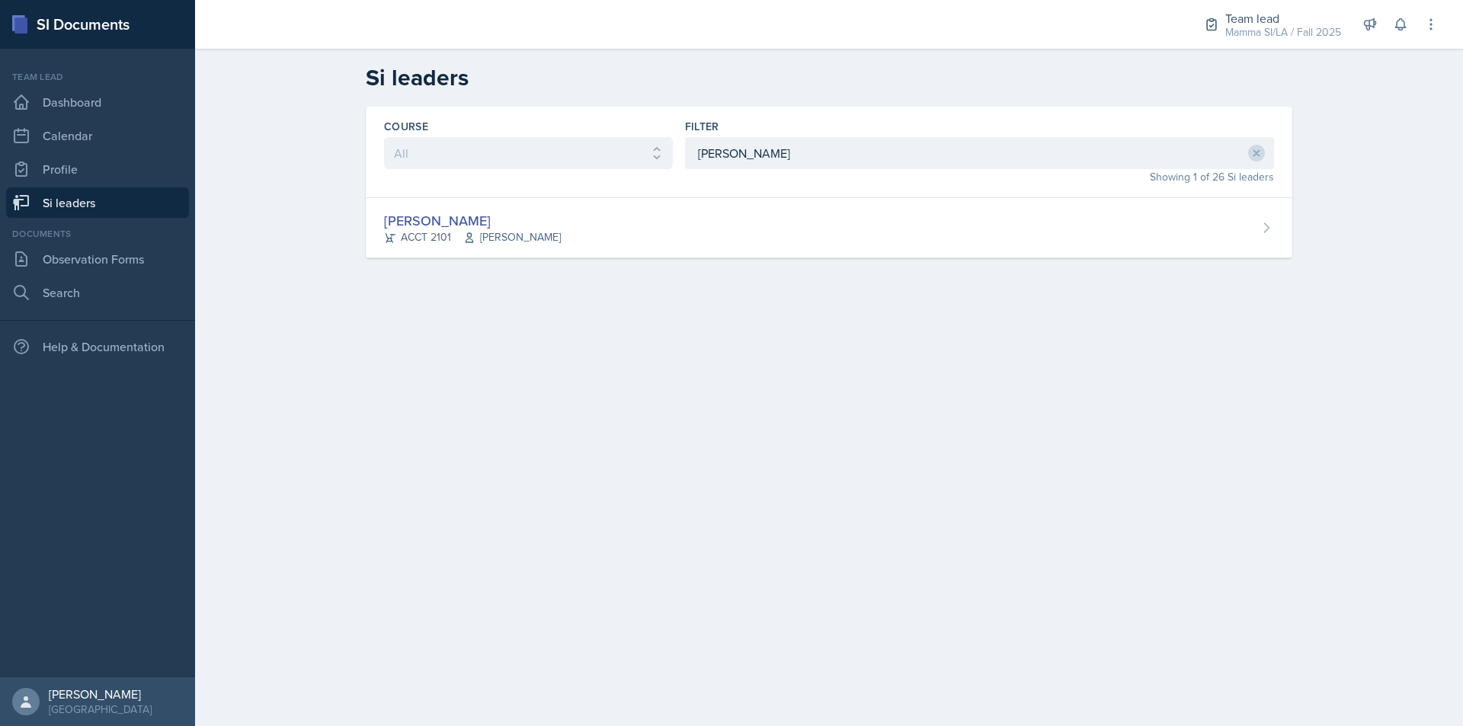
click at [843, 202] on div "[PERSON_NAME] ACCT 2101 [PERSON_NAME]" at bounding box center [829, 228] width 926 height 60
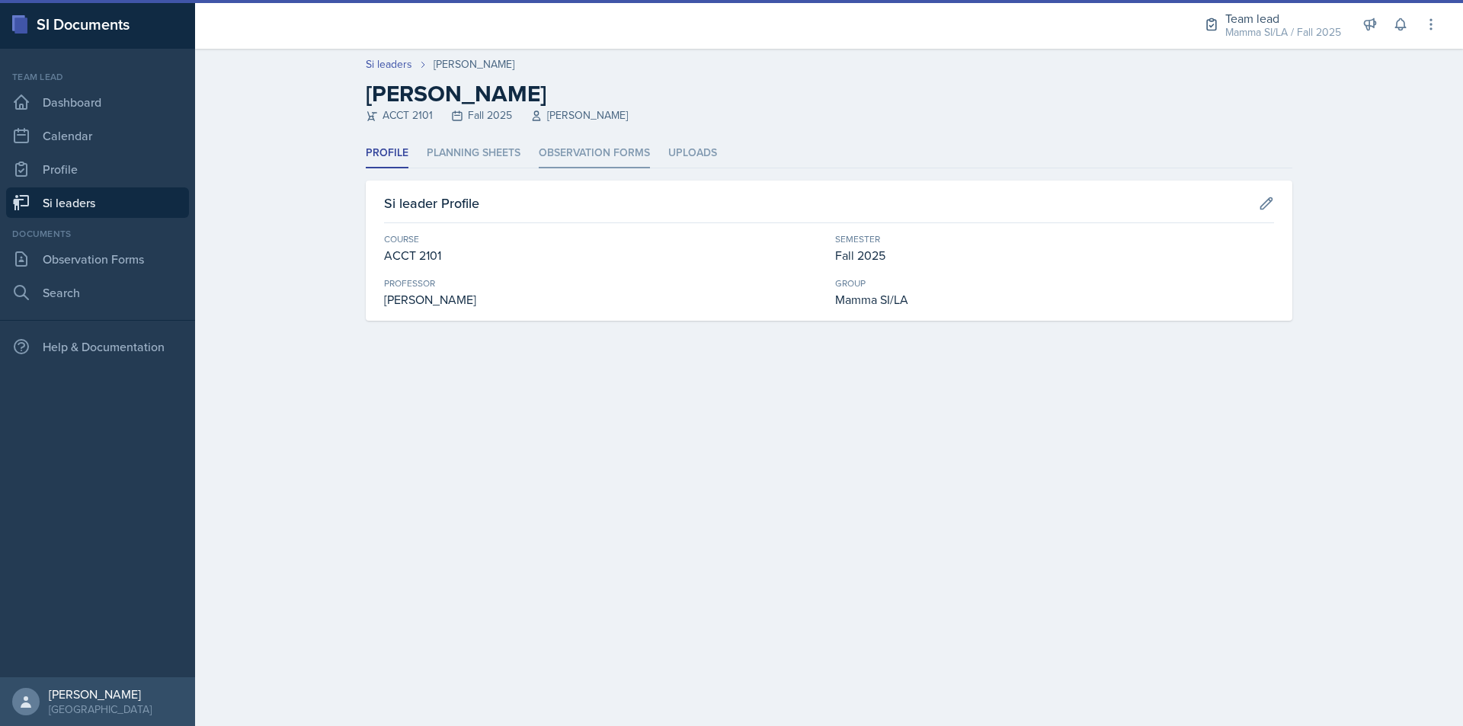
click at [614, 144] on li "Observation Forms" at bounding box center [594, 154] width 111 height 30
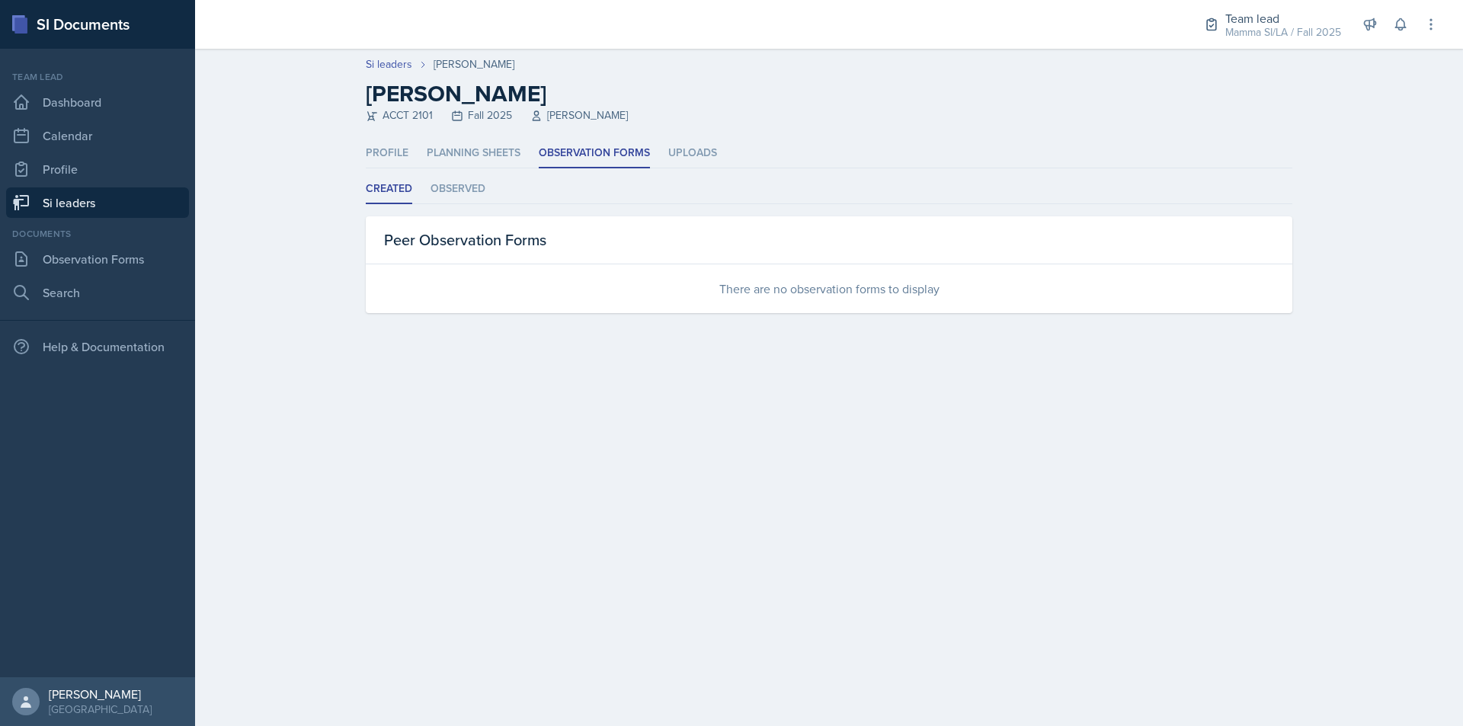
click at [88, 192] on link "Si leaders" at bounding box center [97, 202] width 183 height 30
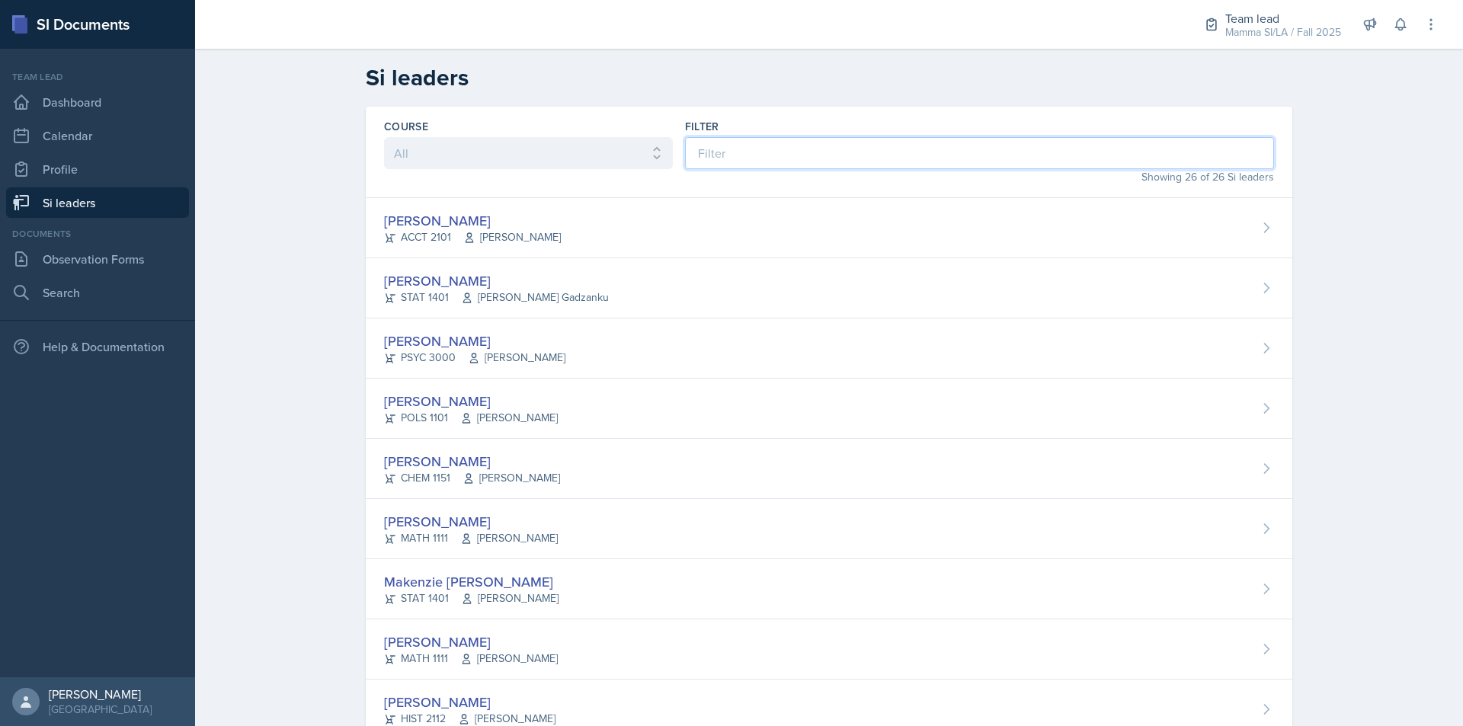
click at [693, 159] on input at bounding box center [979, 153] width 589 height 32
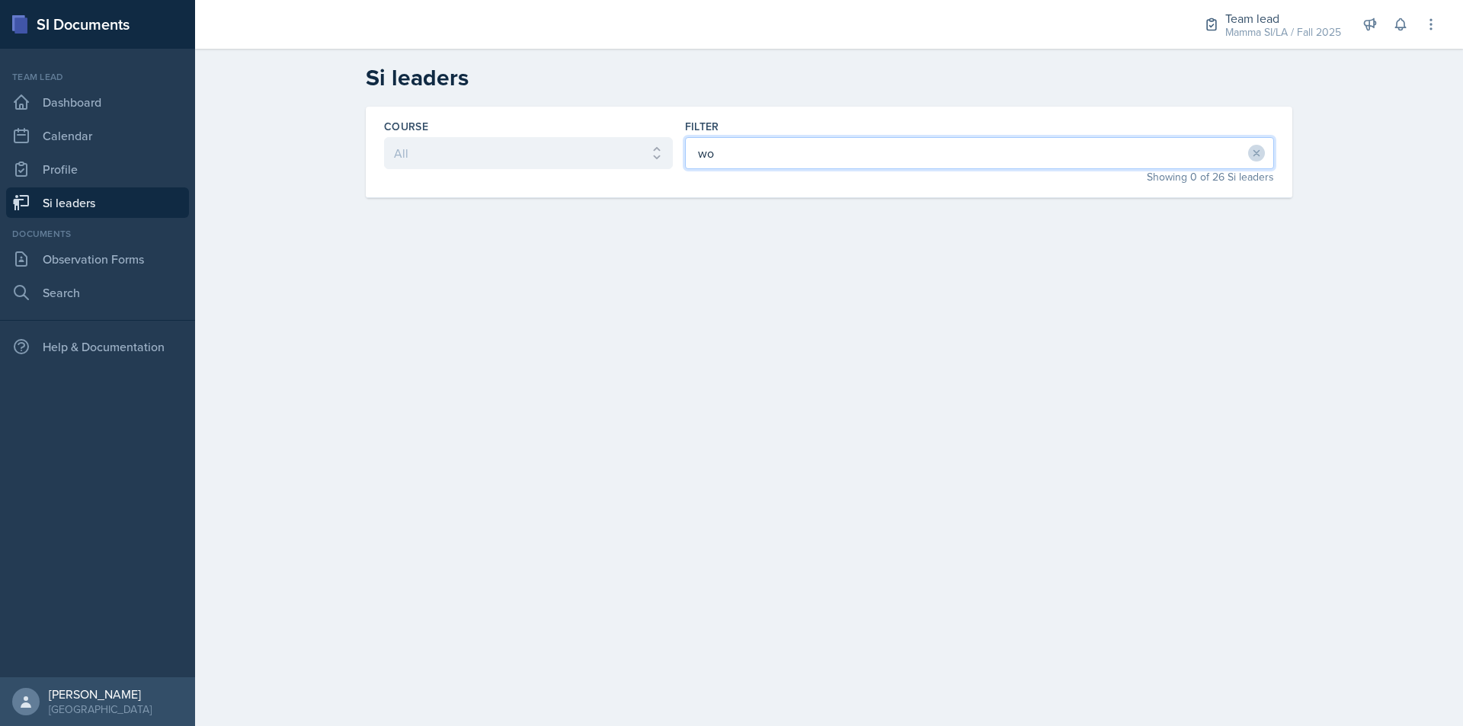
type input "w"
type input "sofi"
click at [734, 236] on div "[PERSON_NAME] STAT 1401 [PERSON_NAME]" at bounding box center [829, 228] width 926 height 60
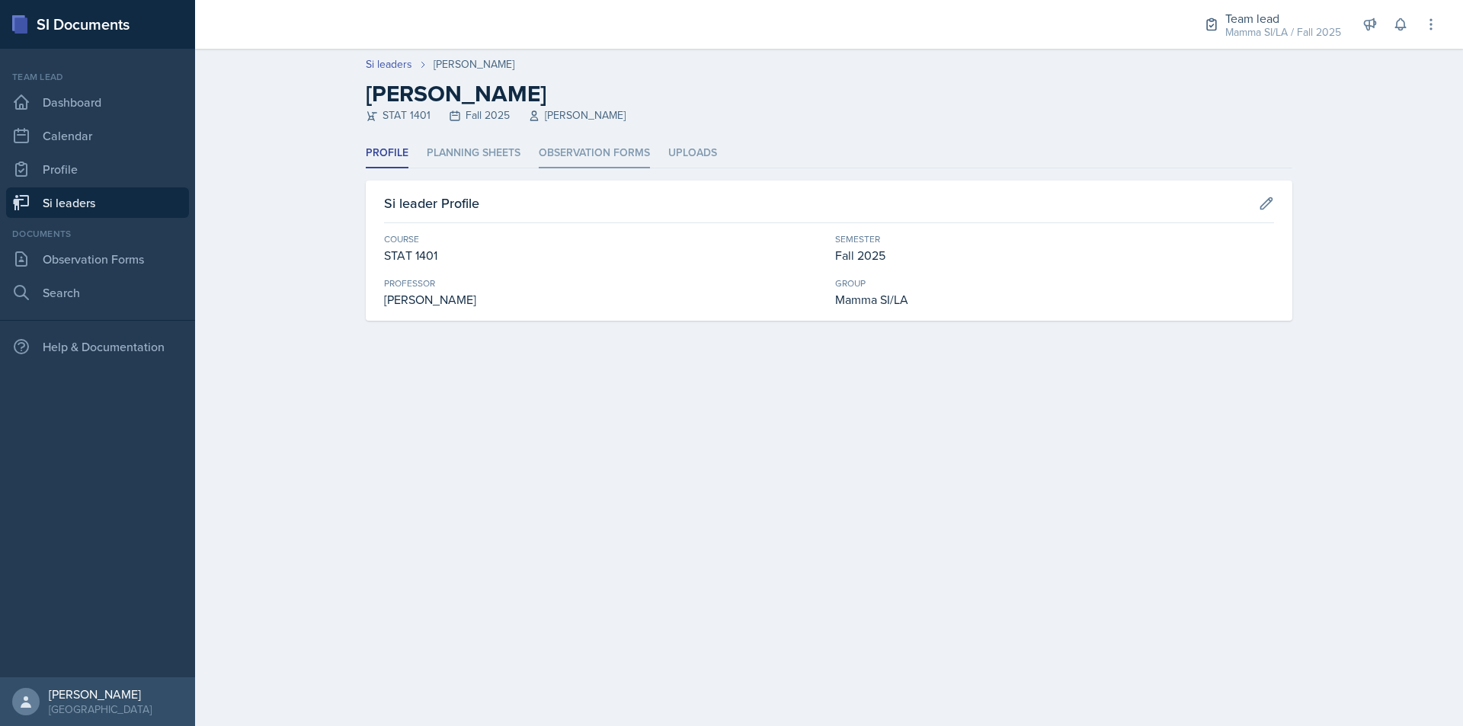
click at [609, 152] on li "Observation Forms" at bounding box center [594, 154] width 111 height 30
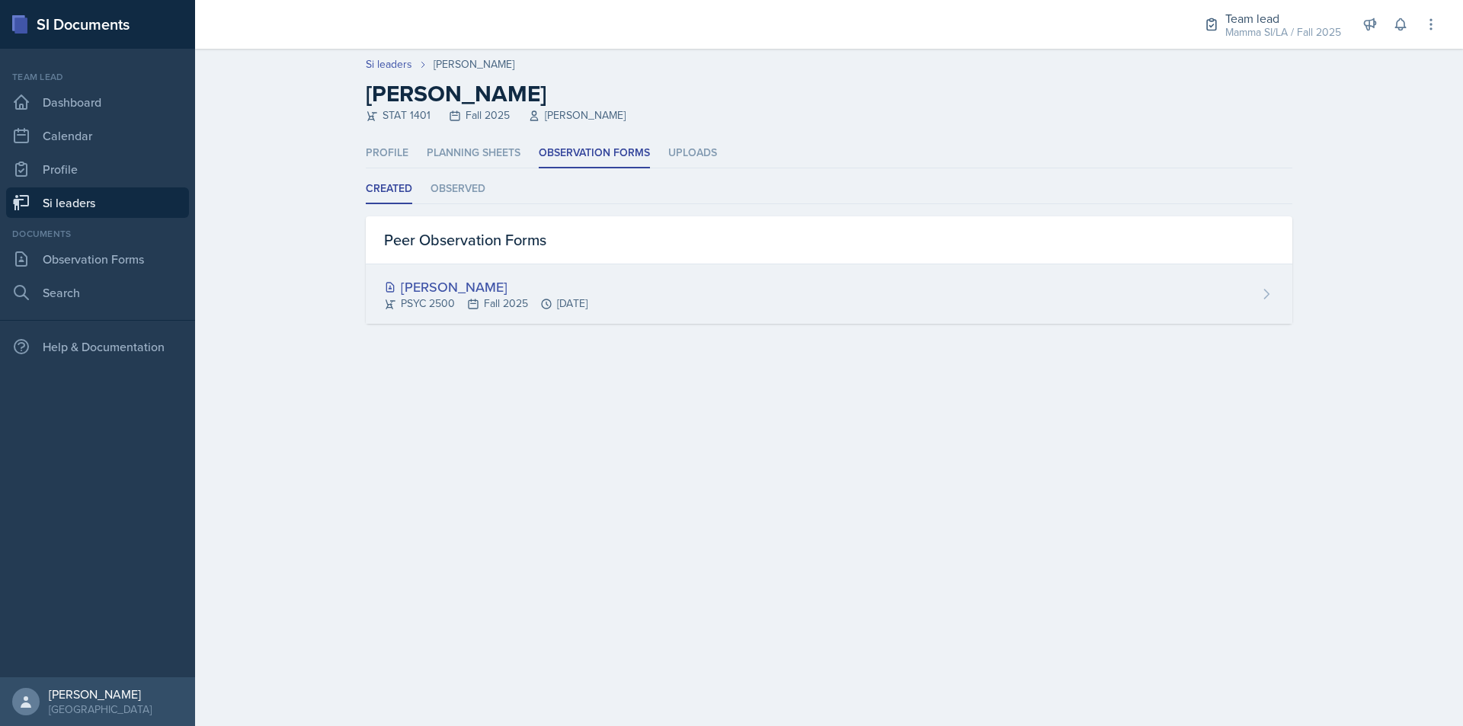
click at [587, 305] on div "PSYC 2500 Fall 2025 [DATE]" at bounding box center [485, 304] width 203 height 16
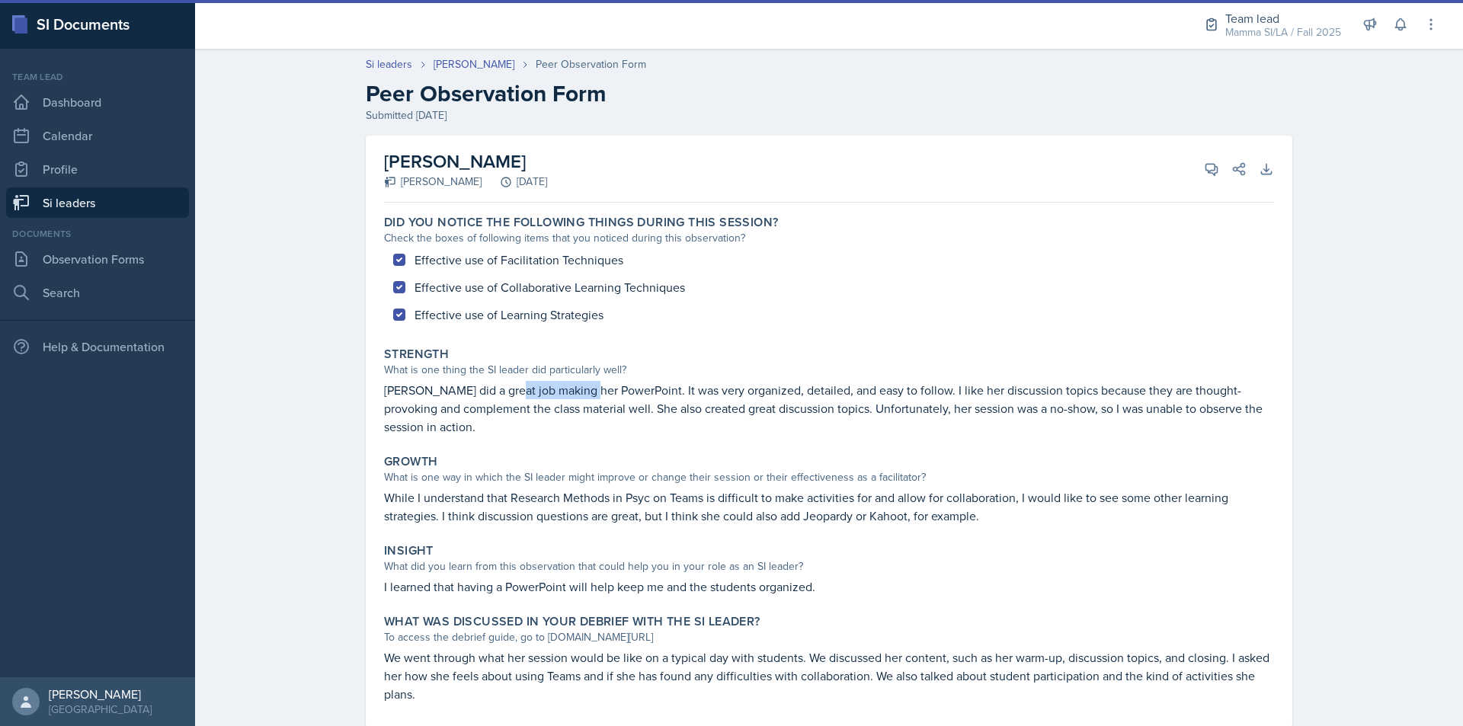
drag, startPoint x: 555, startPoint y: 389, endPoint x: 618, endPoint y: 396, distance: 63.6
click at [616, 396] on p "[PERSON_NAME] did a great job making her PowerPoint. It was very organized, det…" at bounding box center [829, 408] width 890 height 55
click at [618, 396] on p "[PERSON_NAME] did a great job making her PowerPoint. It was very organized, det…" at bounding box center [829, 408] width 890 height 55
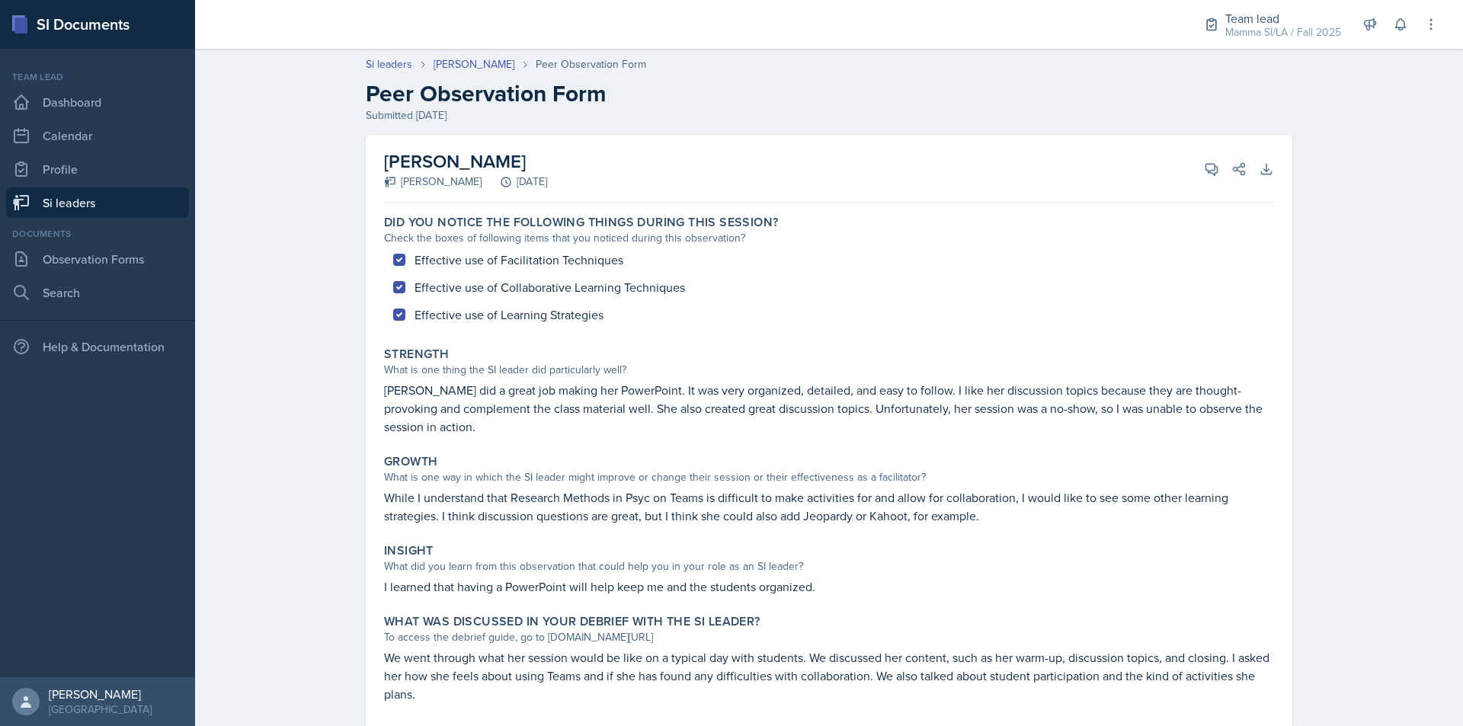
scroll to position [38, 0]
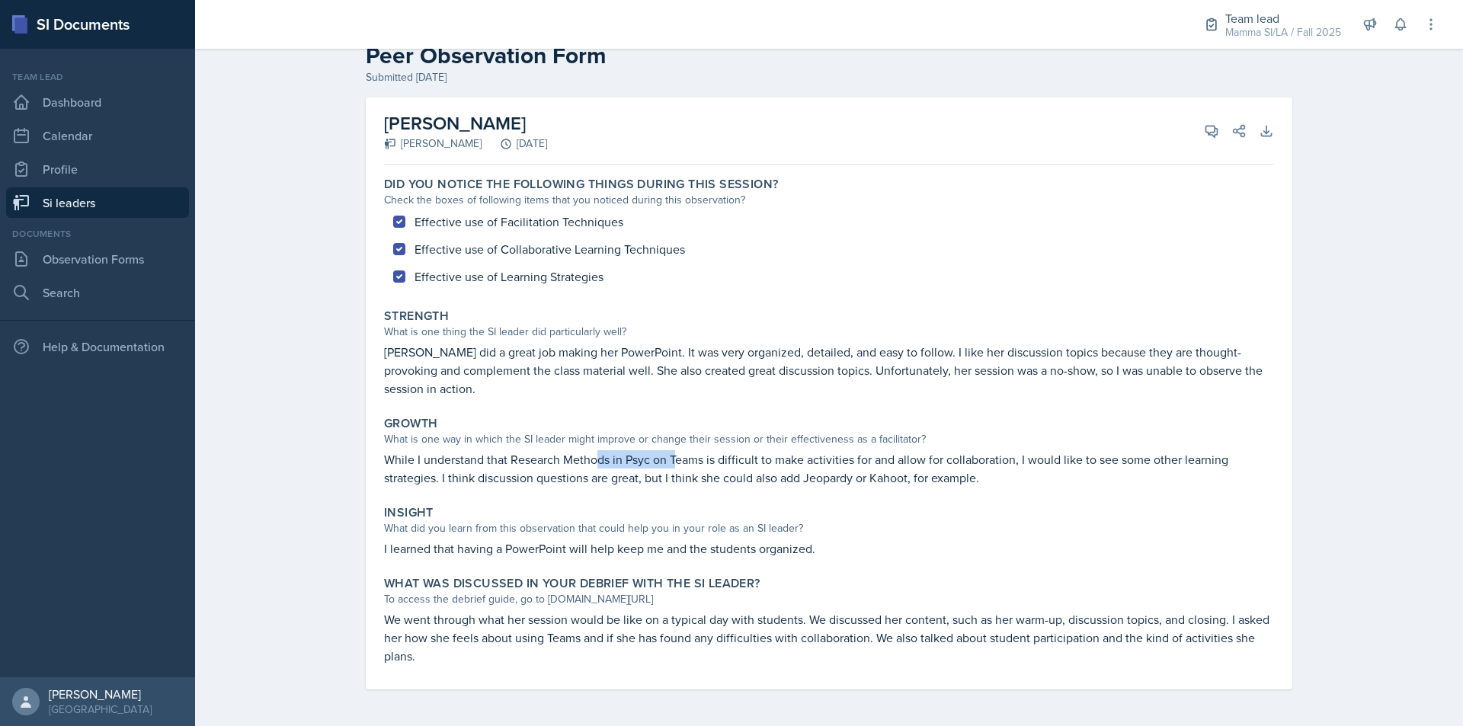
drag, startPoint x: 669, startPoint y: 457, endPoint x: 679, endPoint y: 457, distance: 9.9
click at [674, 457] on p "While I understand that Research Methods in Psyc on Teams is difficult to make …" at bounding box center [829, 468] width 890 height 37
click at [679, 457] on p "While I understand that Research Methods in Psyc on Teams is difficult to make …" at bounding box center [829, 468] width 890 height 37
click at [712, 466] on p "While I understand that Research Methods in Psyc on Teams is difficult to make …" at bounding box center [829, 468] width 890 height 37
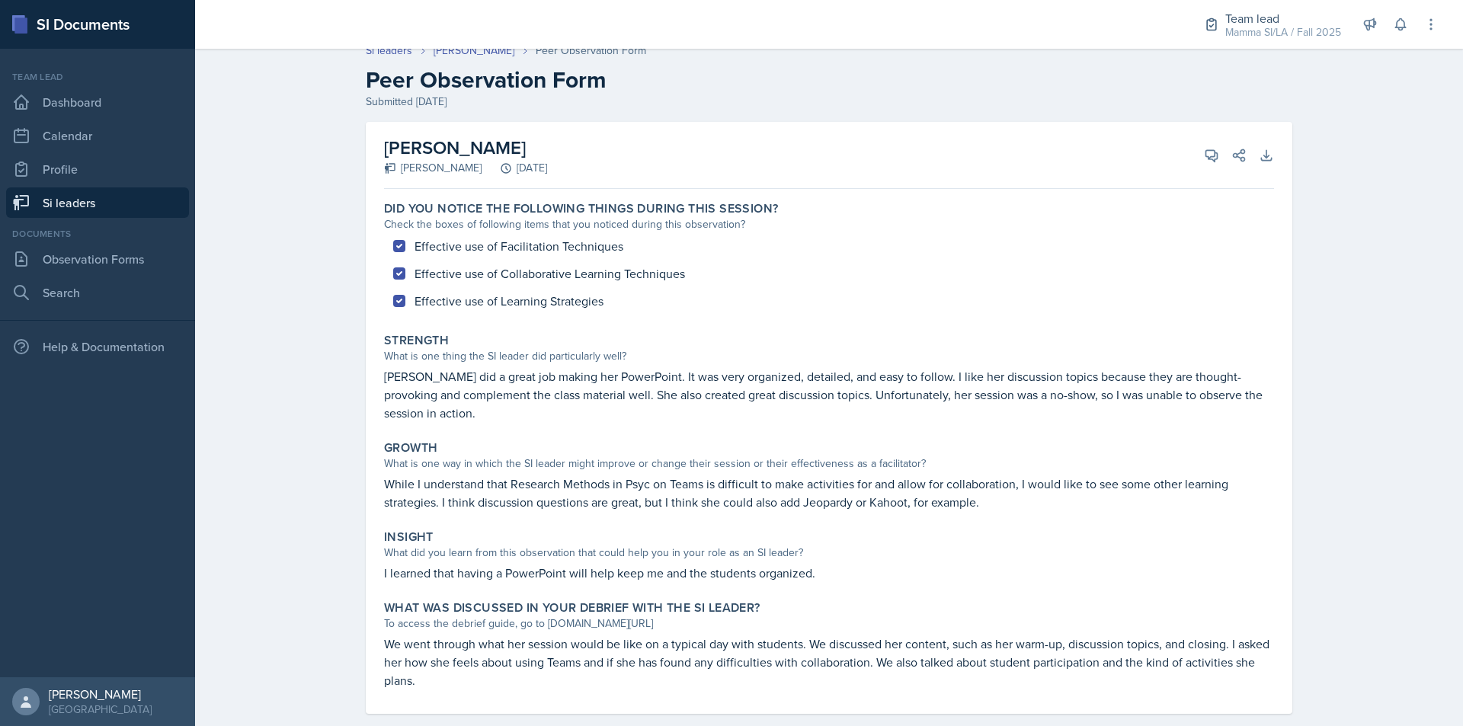
scroll to position [0, 0]
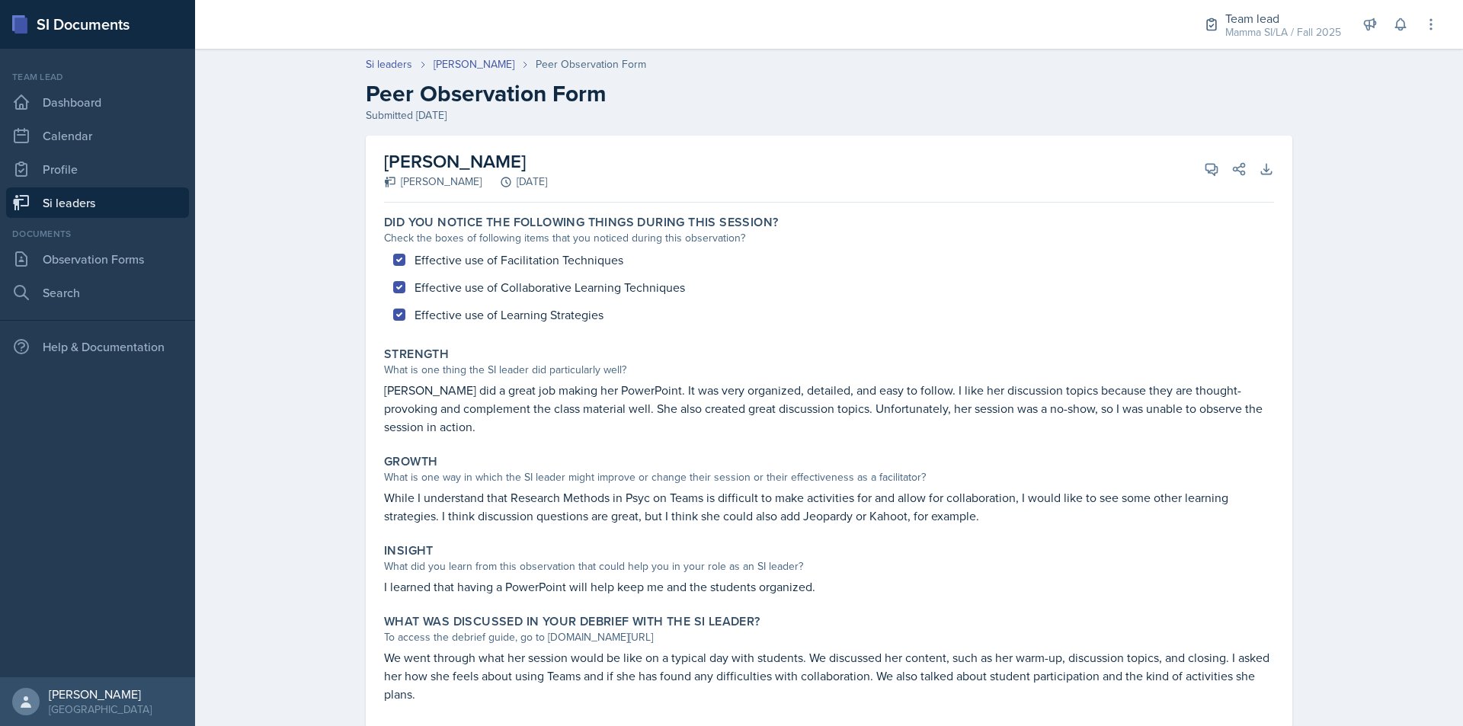
click at [90, 202] on link "Si leaders" at bounding box center [97, 202] width 183 height 30
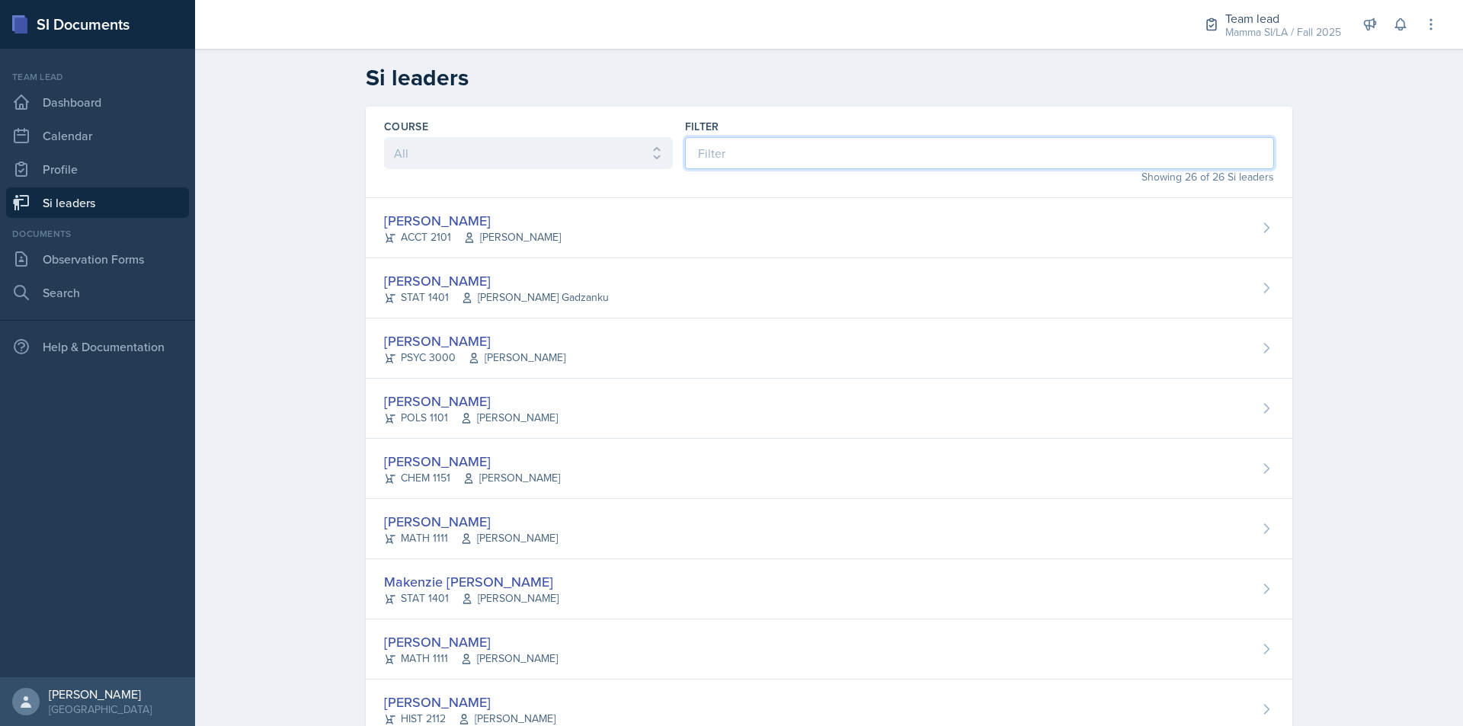
click at [747, 161] on input at bounding box center [979, 153] width 589 height 32
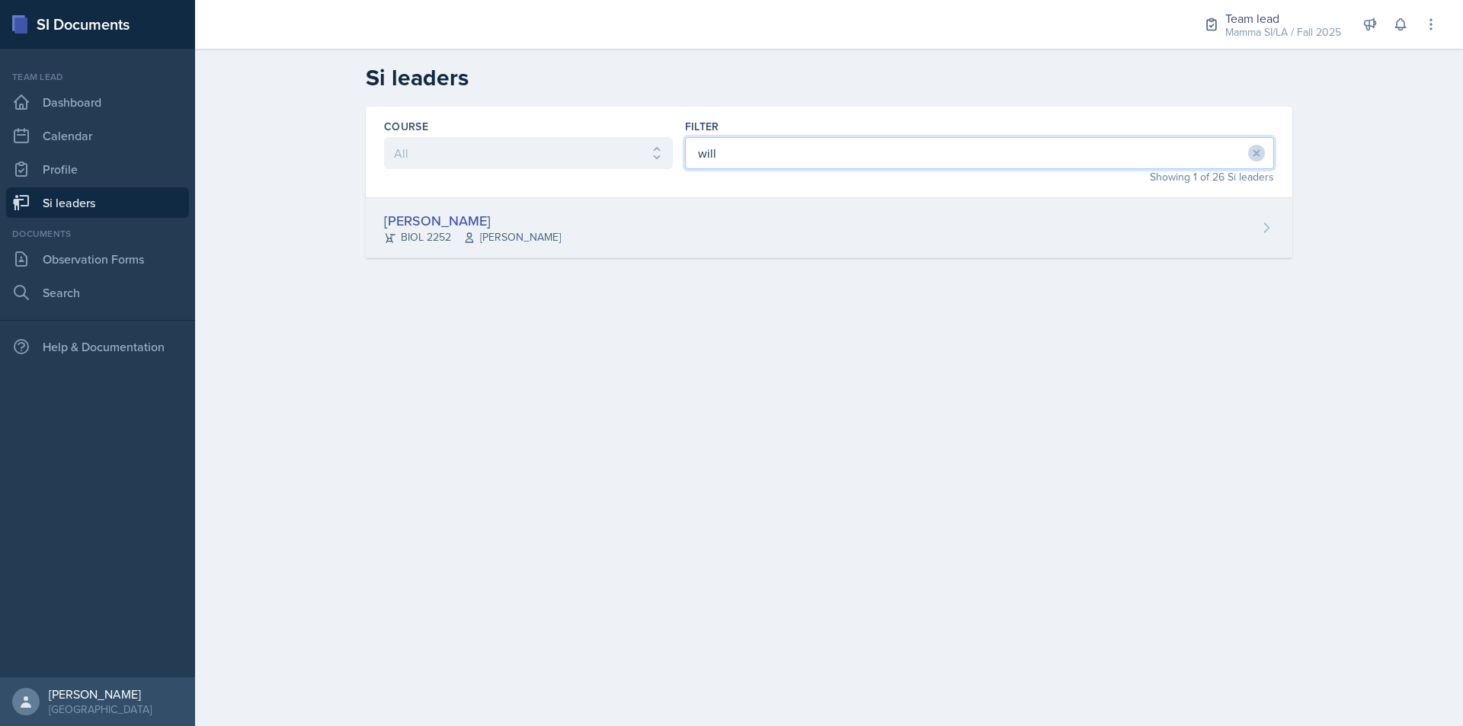
type input "will"
click at [764, 219] on div "[PERSON_NAME] BIOL 2252 [PERSON_NAME]" at bounding box center [829, 228] width 926 height 60
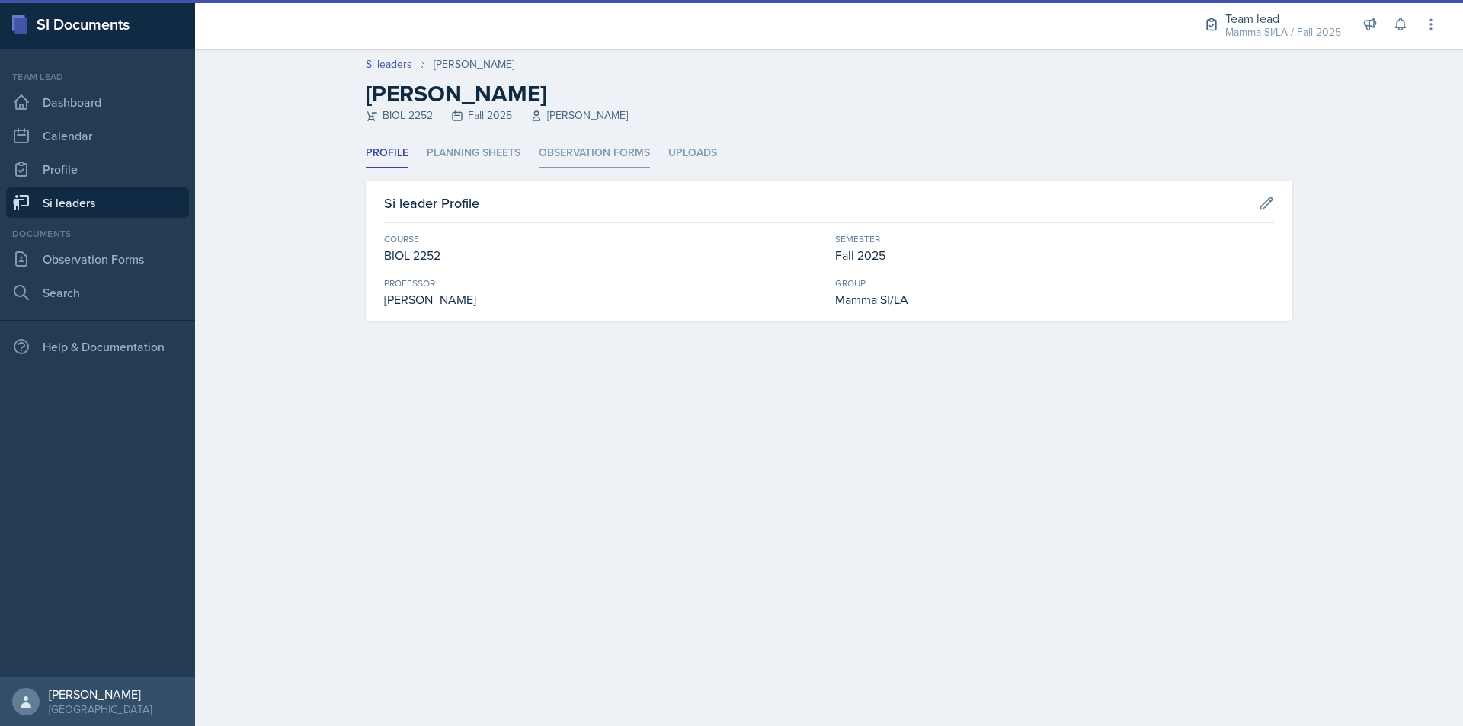
click at [628, 158] on li "Observation Forms" at bounding box center [594, 154] width 111 height 30
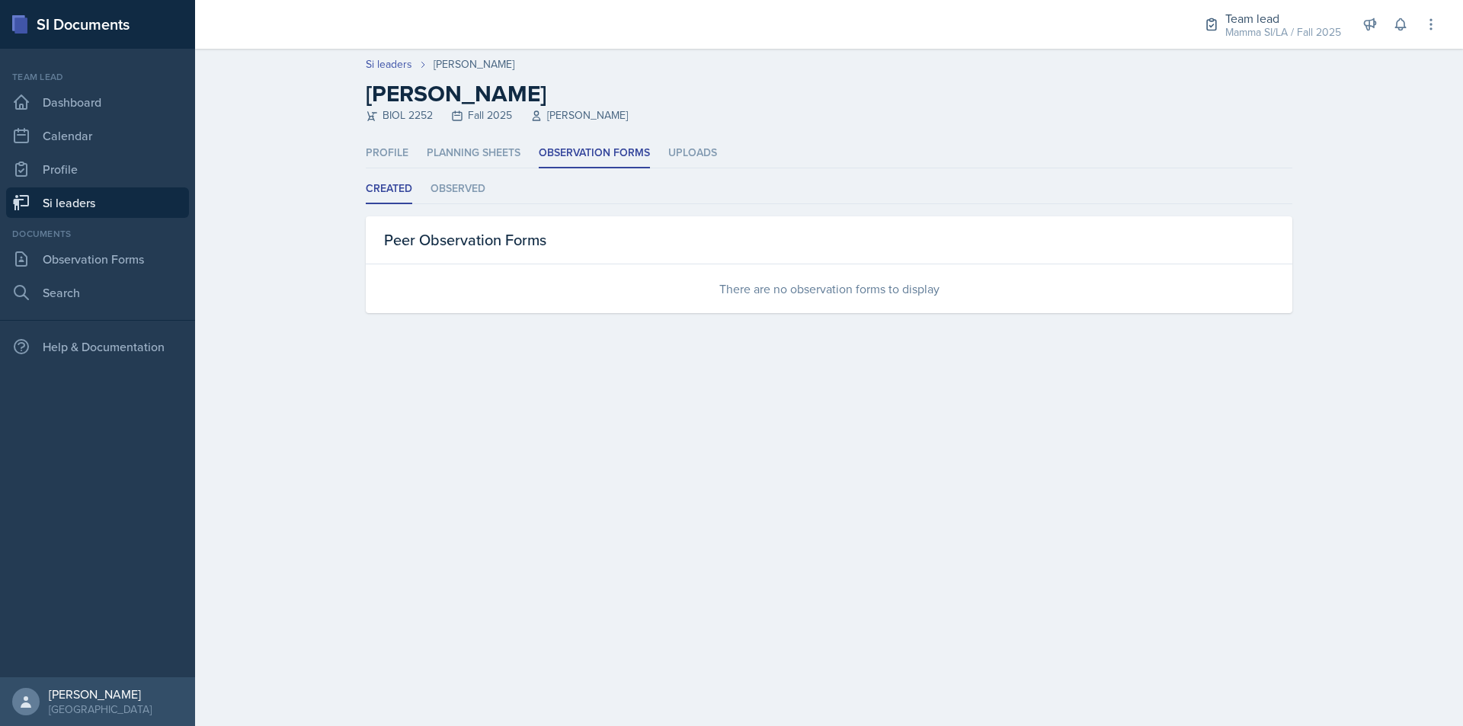
click at [128, 206] on link "Si leaders" at bounding box center [97, 202] width 183 height 30
